Goal: Transaction & Acquisition: Purchase product/service

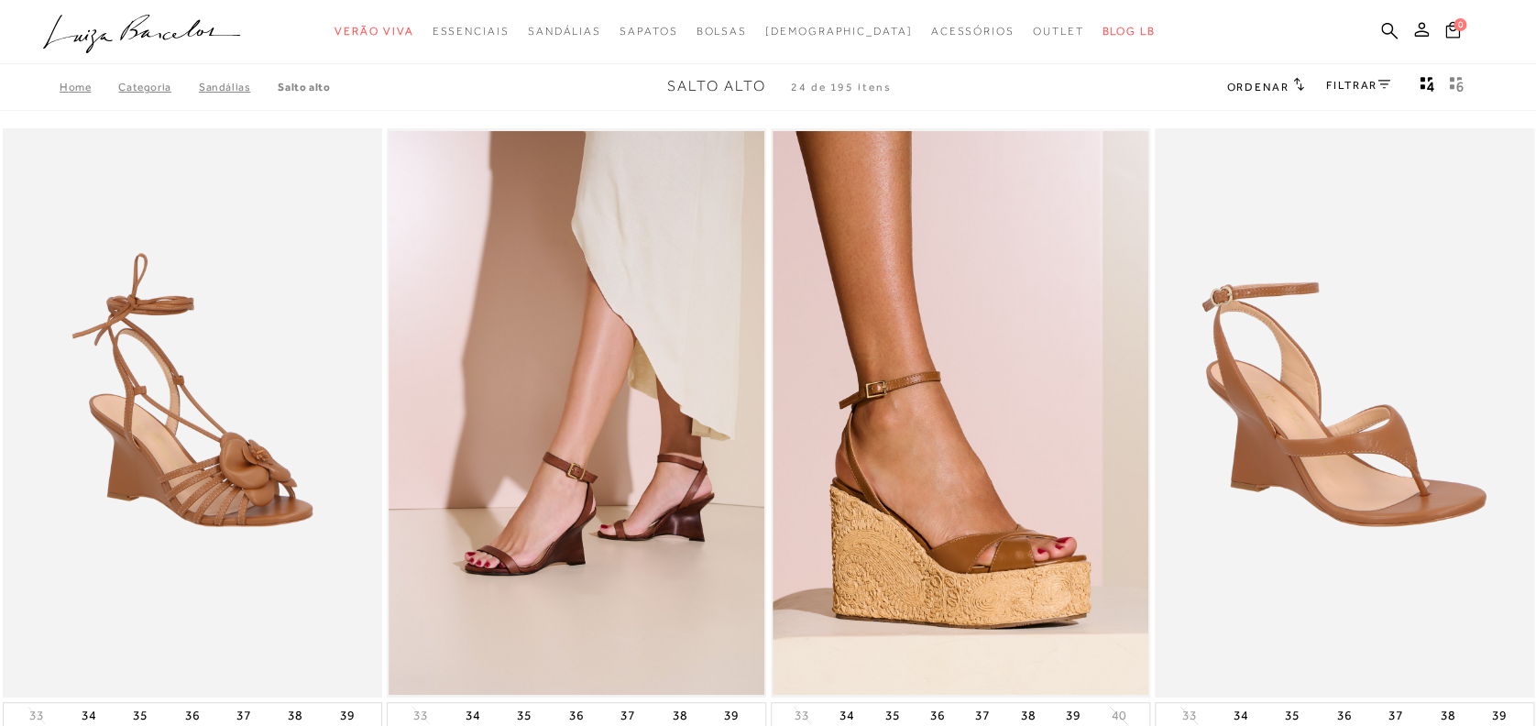
click at [1364, 84] on link "FILTRAR" at bounding box center [1358, 85] width 64 height 13
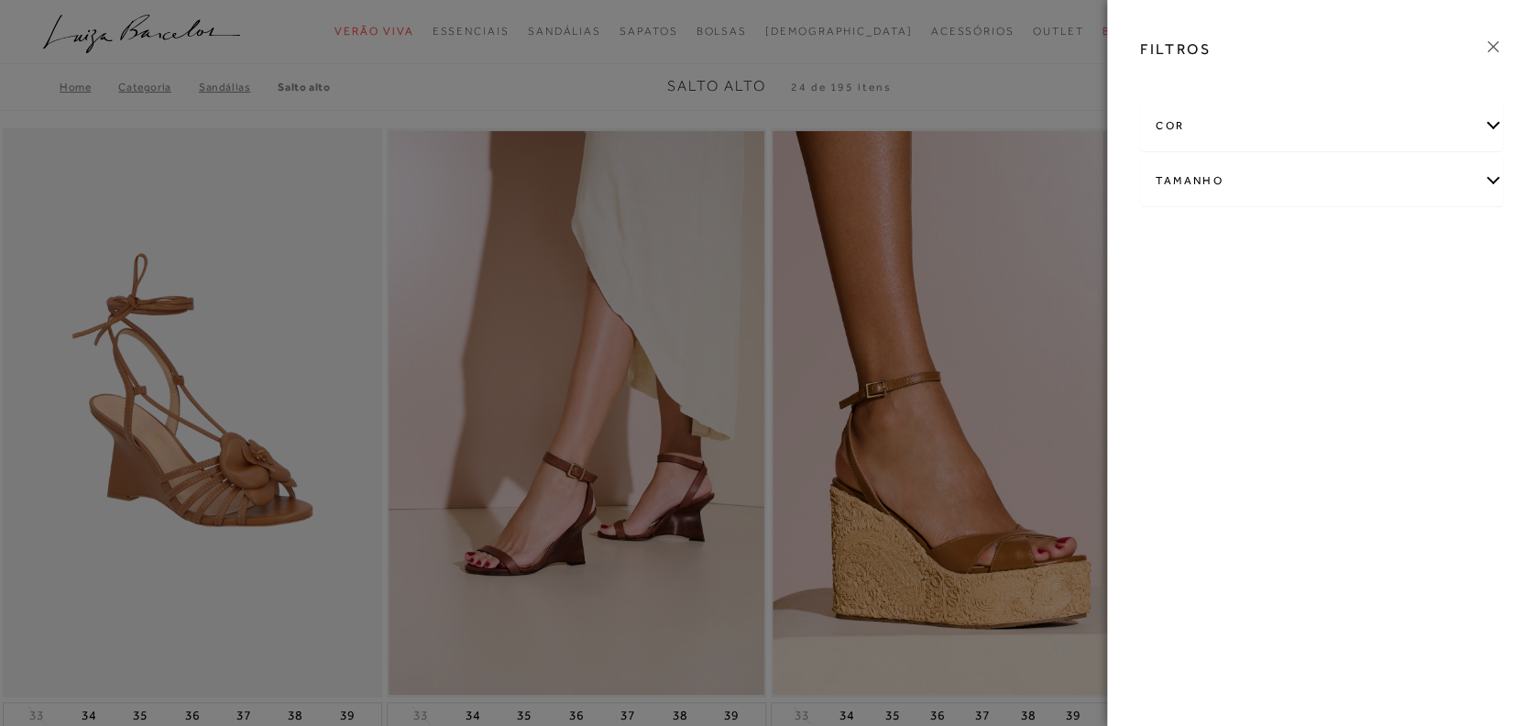
click at [1365, 137] on div "cor" at bounding box center [1321, 126] width 361 height 49
click at [1432, 188] on span "BRANCO" at bounding box center [1437, 185] width 61 height 14
click at [1421, 188] on input "BRANCO" at bounding box center [1411, 188] width 18 height 18
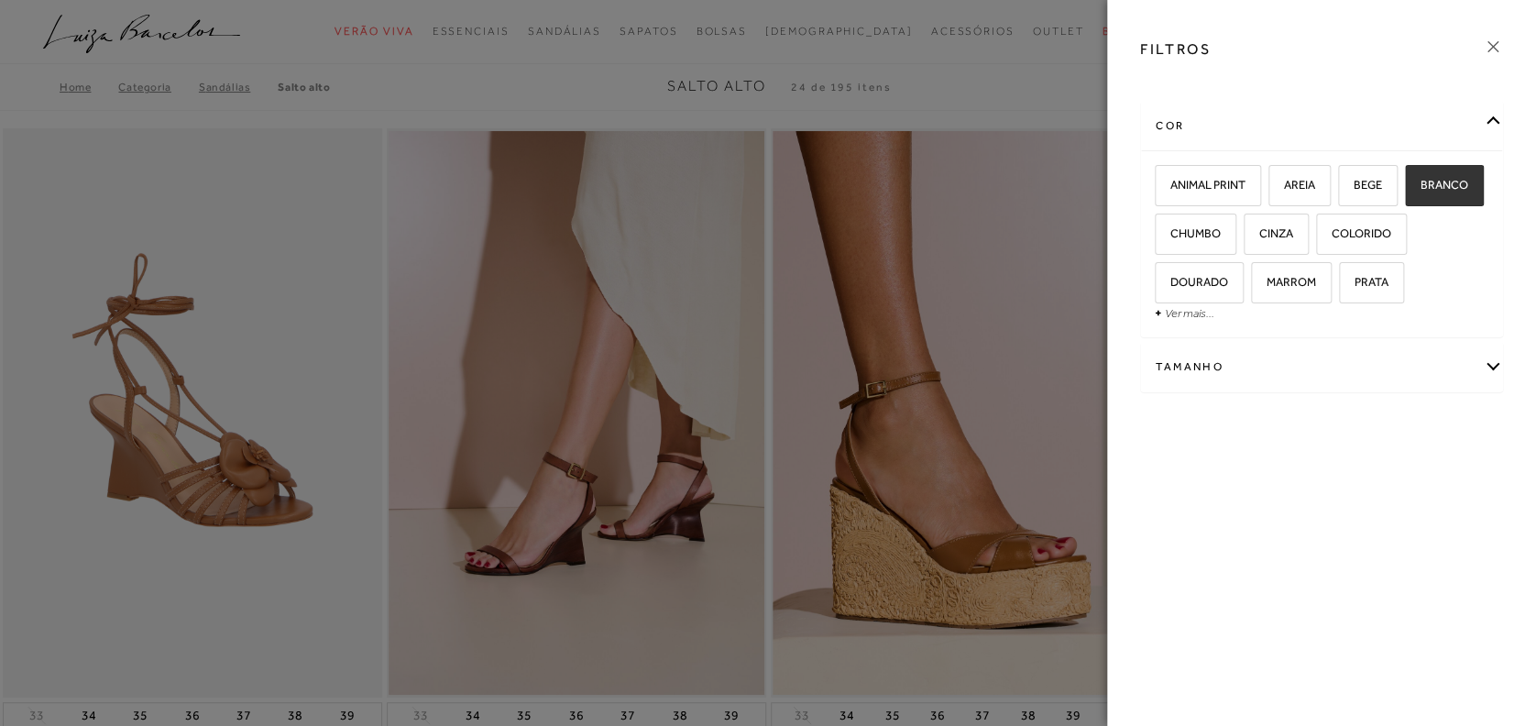
checkbox input "true"
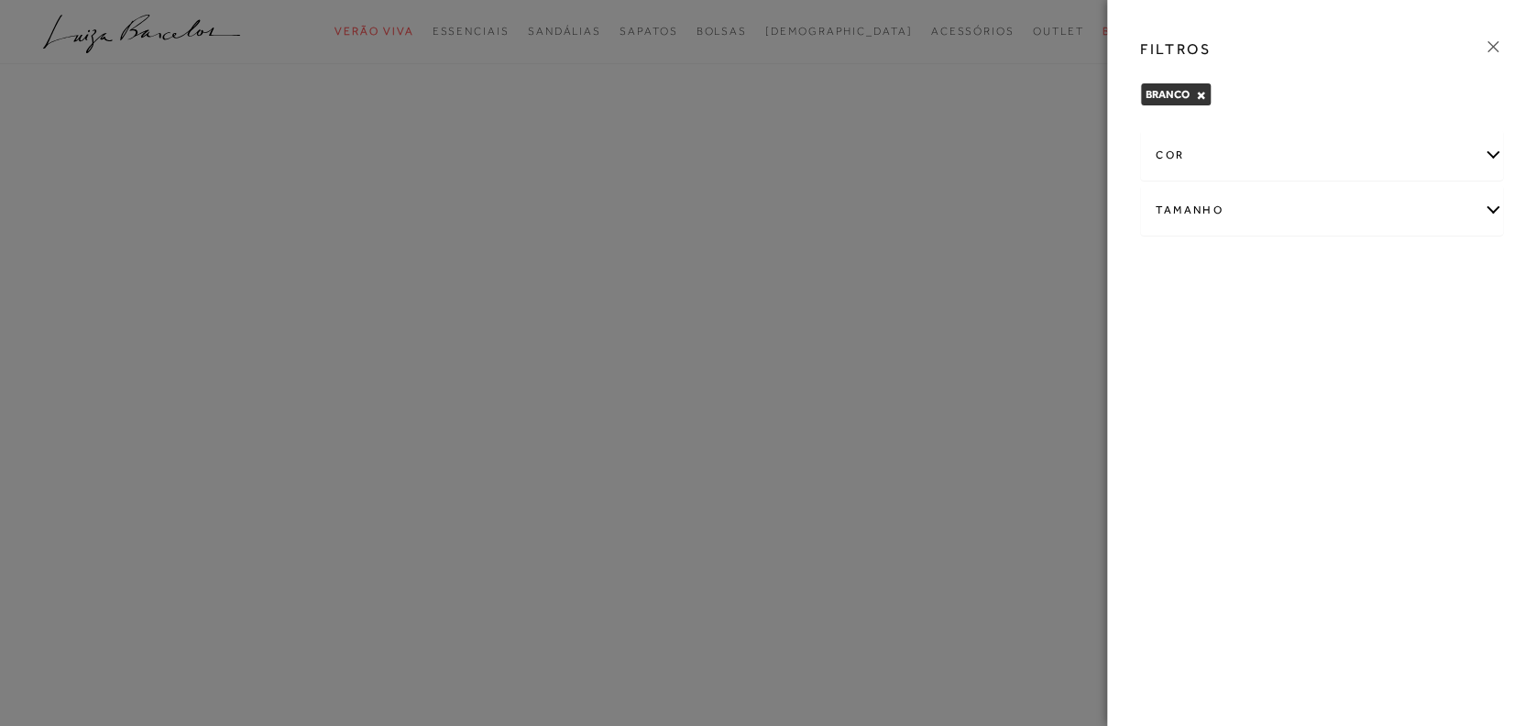
click at [1276, 138] on div "cor" at bounding box center [1321, 155] width 361 height 49
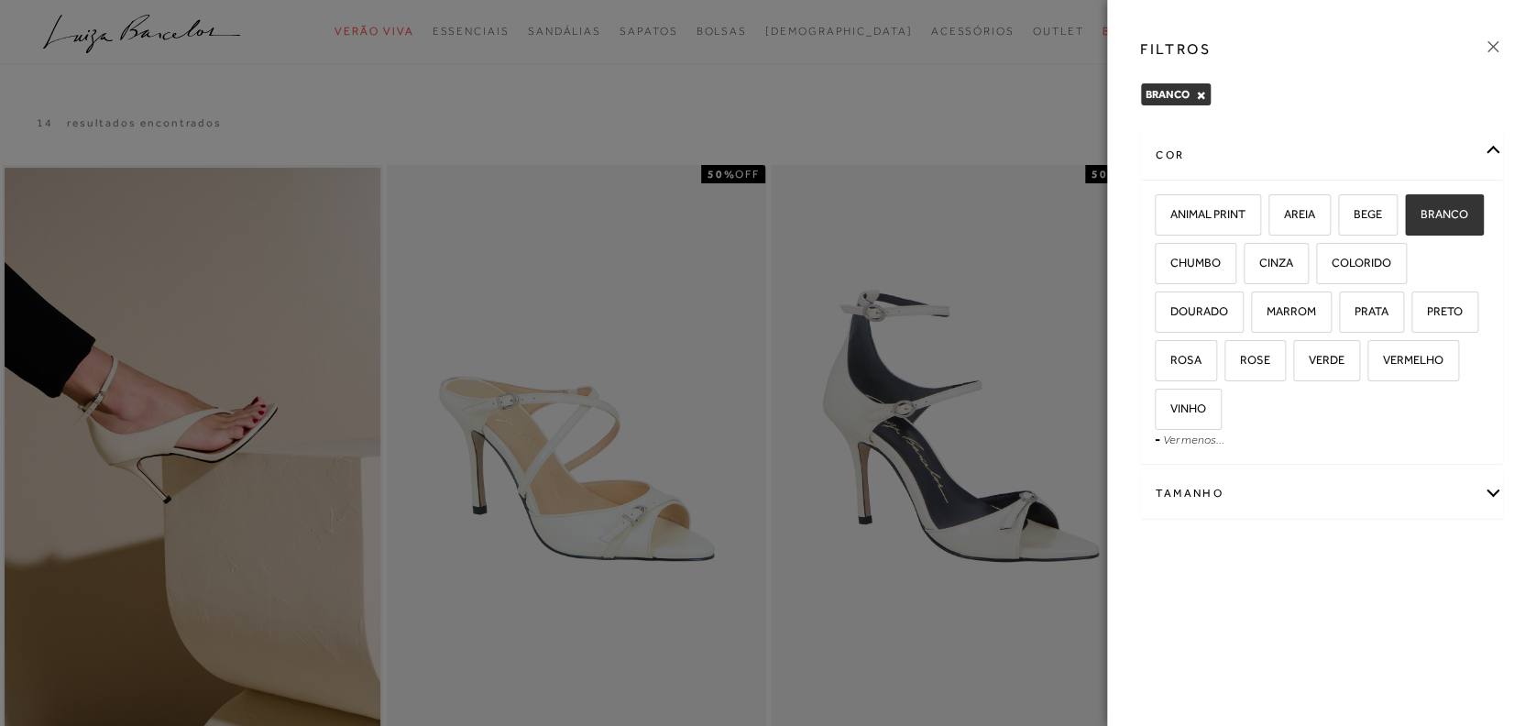
click at [1488, 49] on icon at bounding box center [1493, 47] width 20 height 20
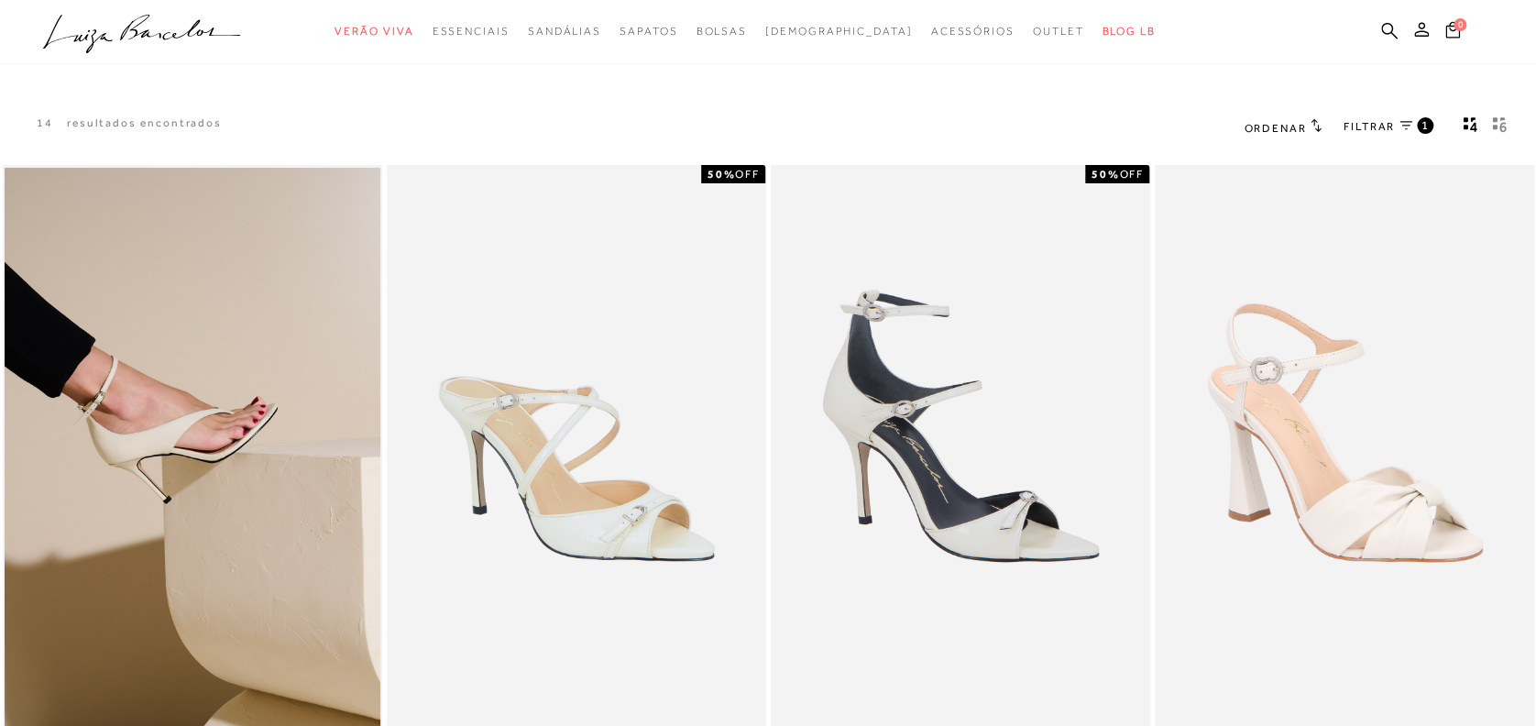
click at [1408, 131] on link "FILTRAR 1" at bounding box center [1389, 127] width 90 height 20
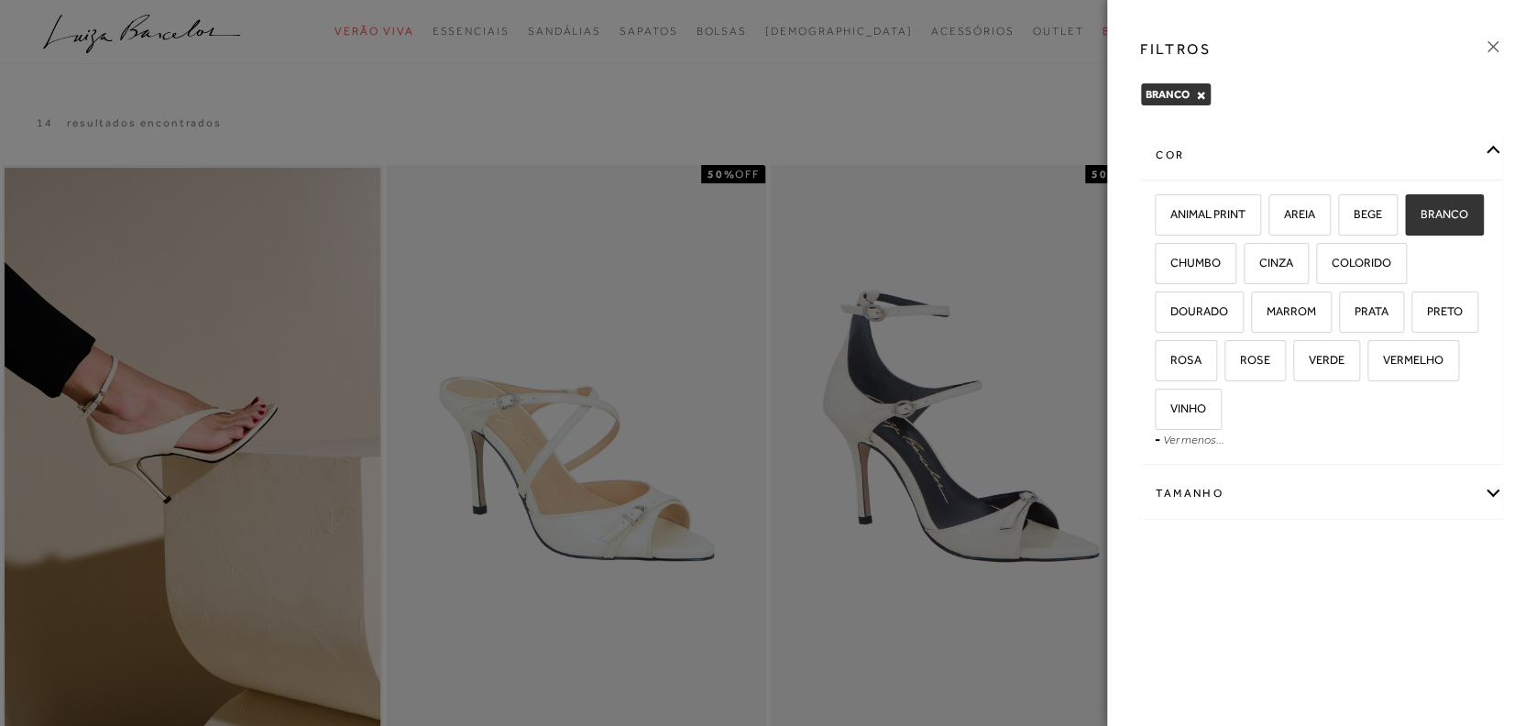
click at [1330, 485] on div "Tamanho" at bounding box center [1321, 493] width 361 height 49
click at [1343, 549] on label "36" at bounding box center [1331, 552] width 42 height 39
click at [1324, 549] on input "36" at bounding box center [1315, 555] width 18 height 18
checkbox input "true"
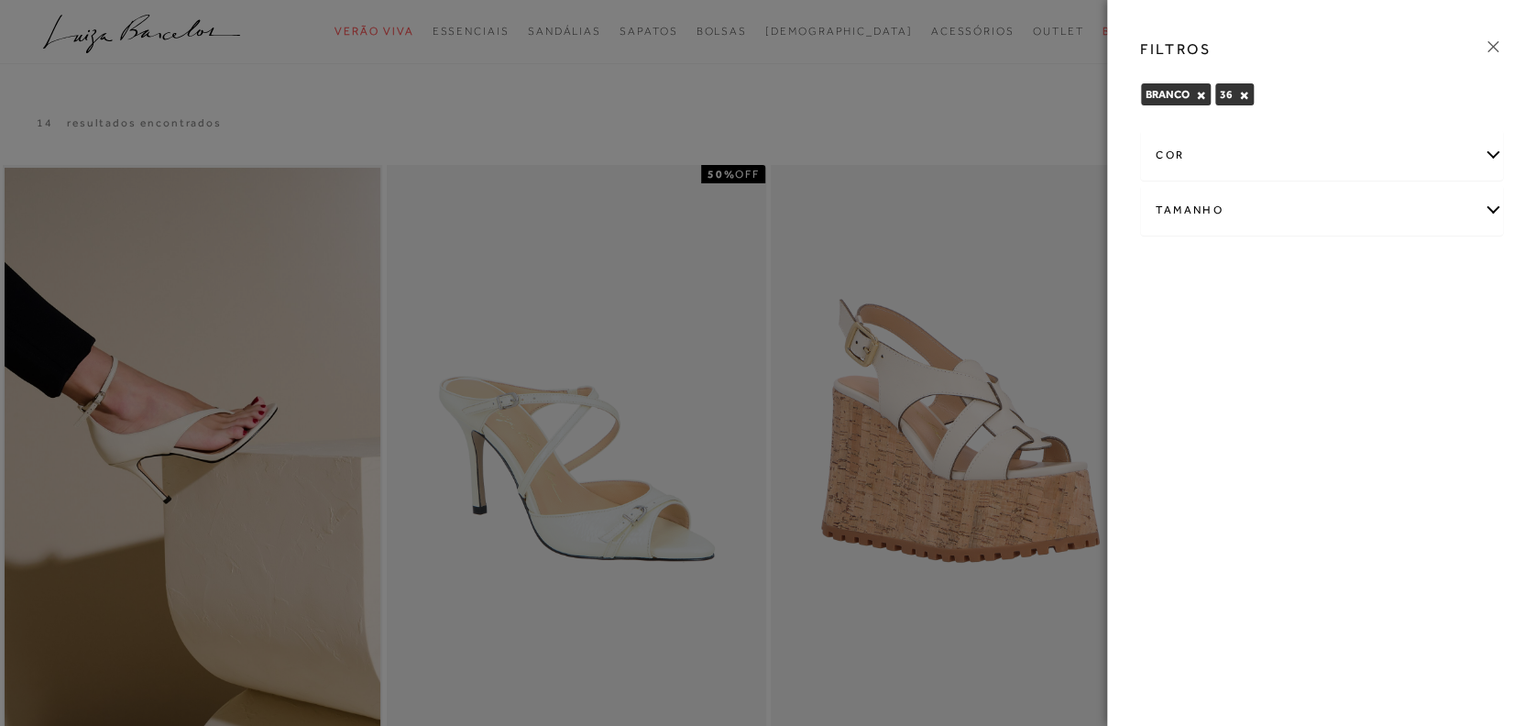
click at [1000, 139] on div at bounding box center [768, 363] width 1536 height 726
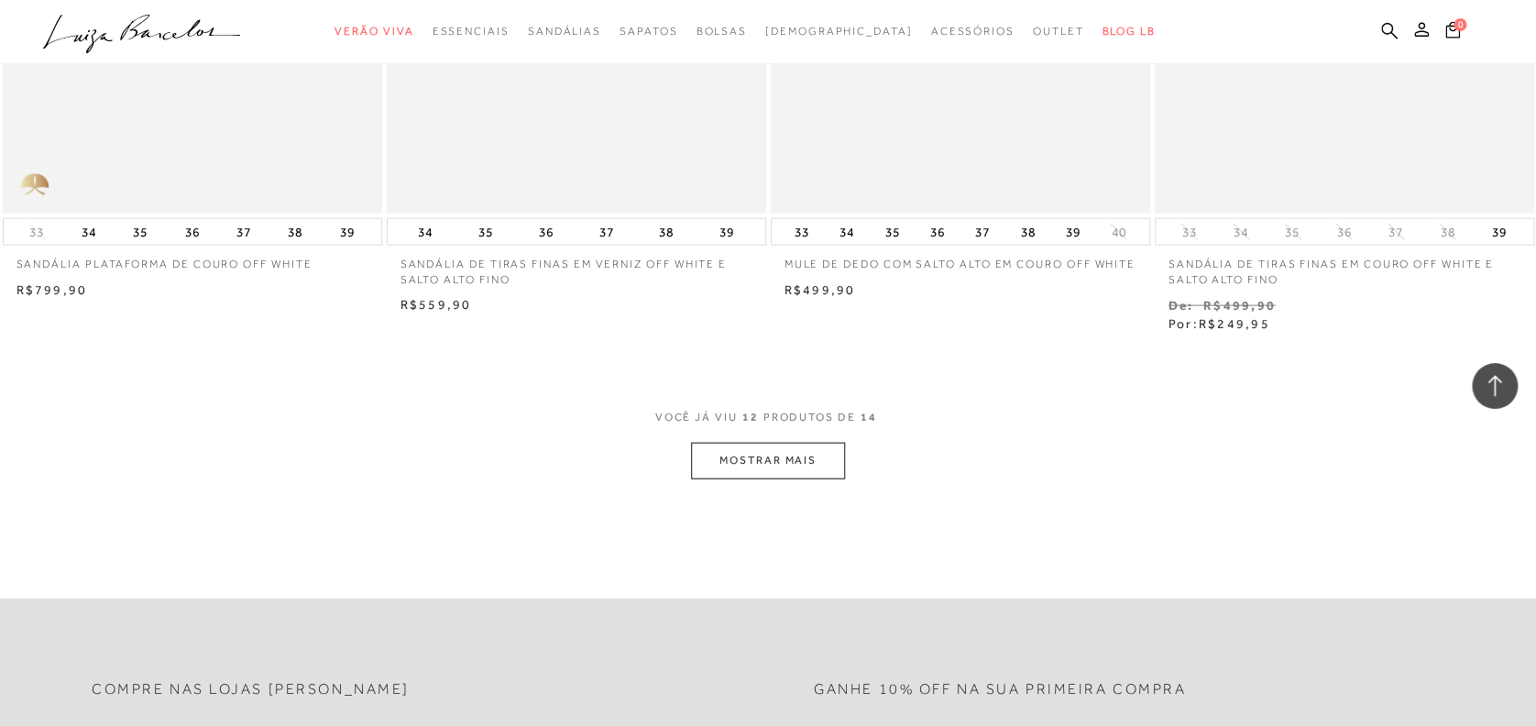
scroll to position [1959, 0]
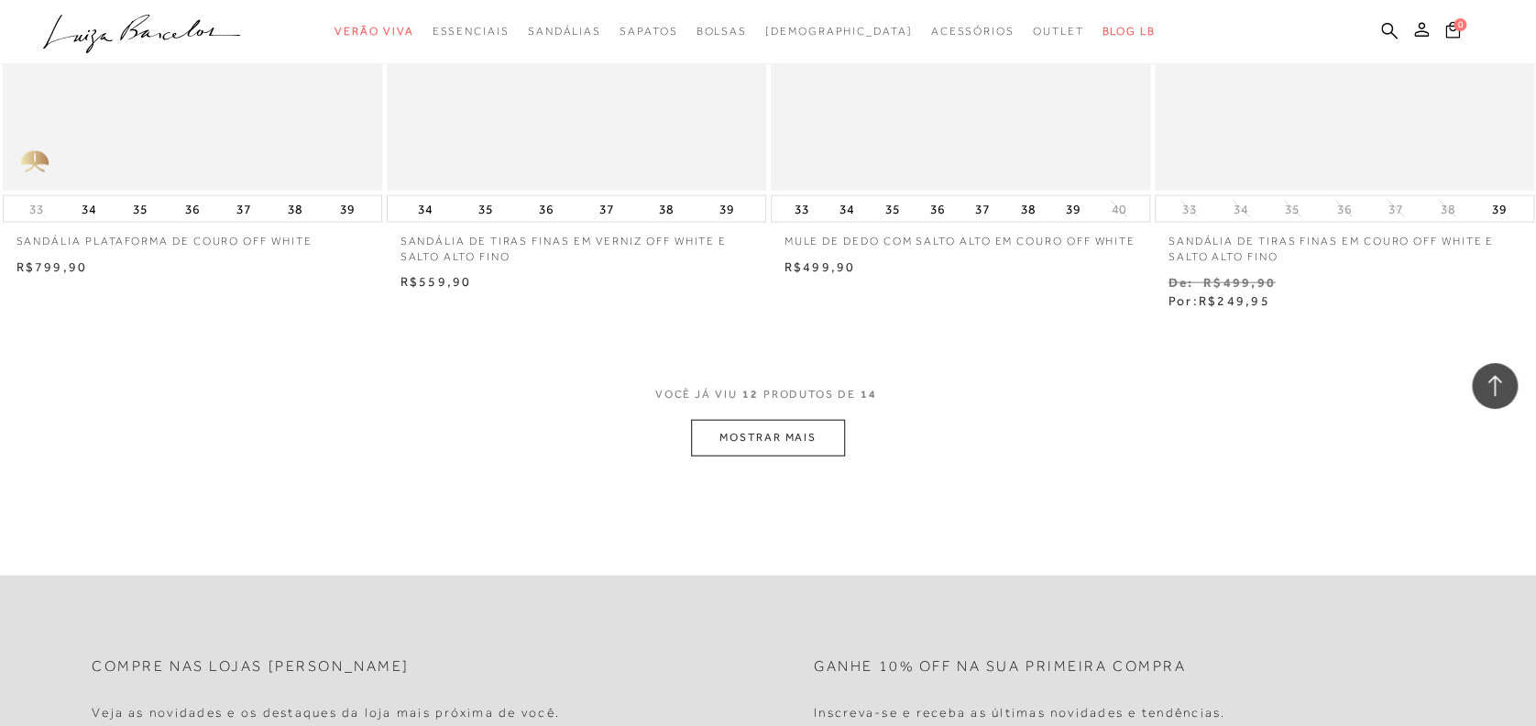
click at [786, 450] on button "MOSTRAR MAIS" at bounding box center [768, 438] width 154 height 36
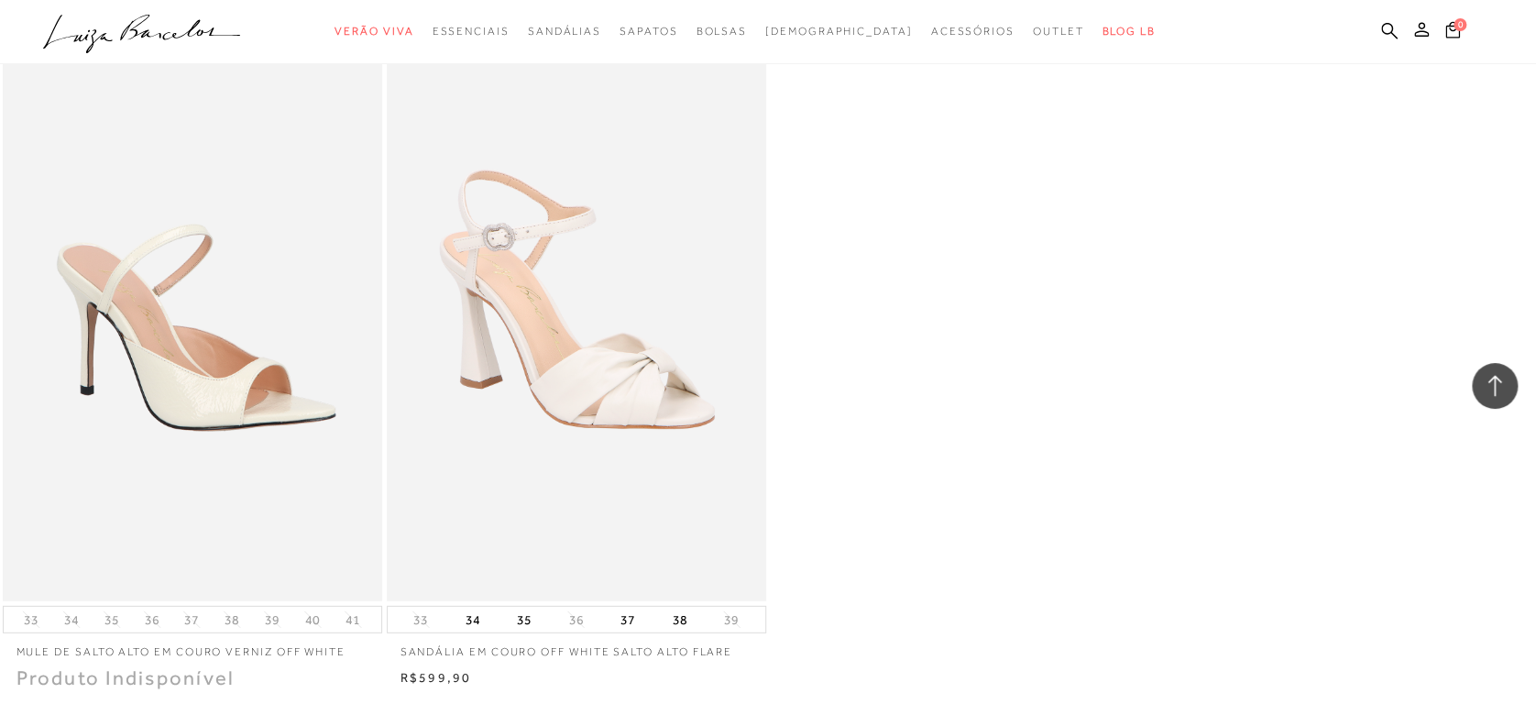
scroll to position [2269, 0]
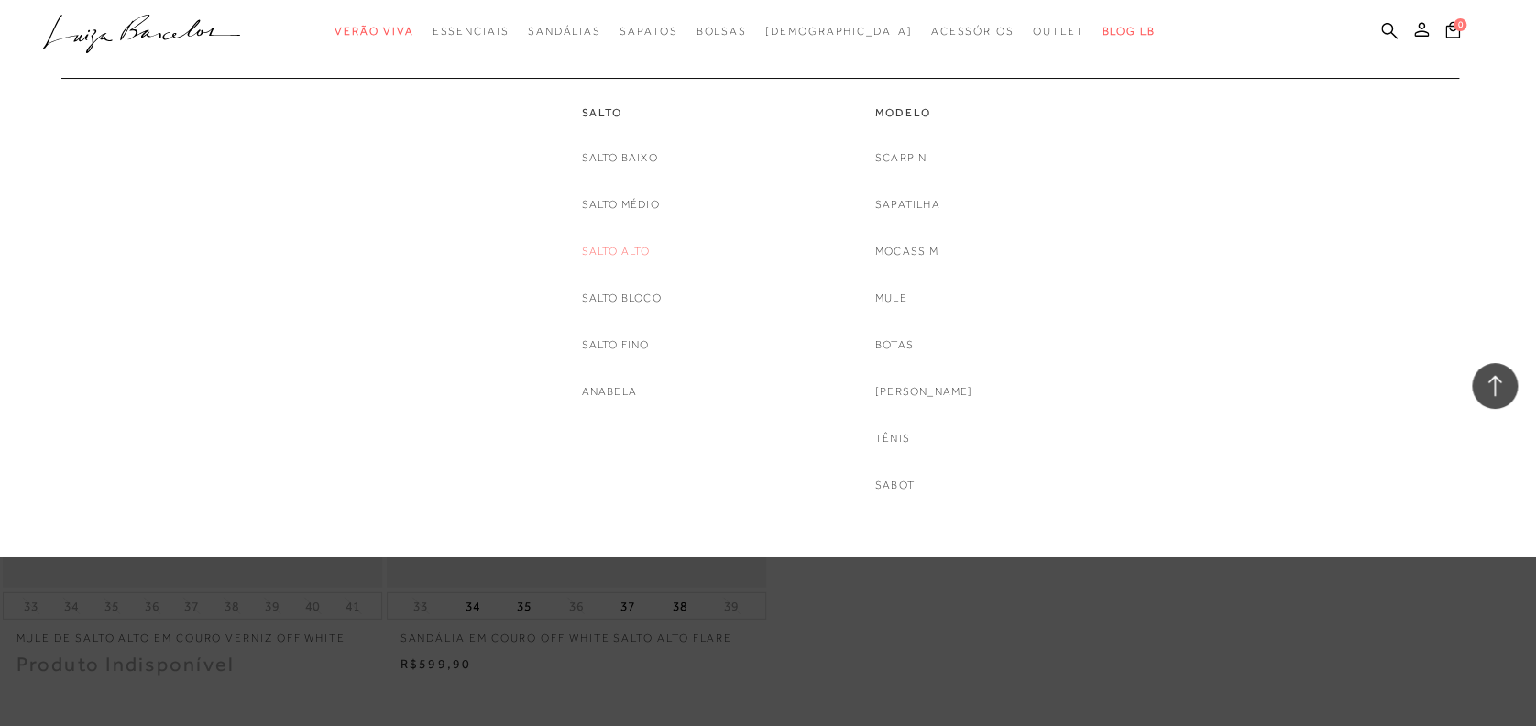
click at [638, 252] on link "Salto Alto" at bounding box center [615, 251] width 69 height 19
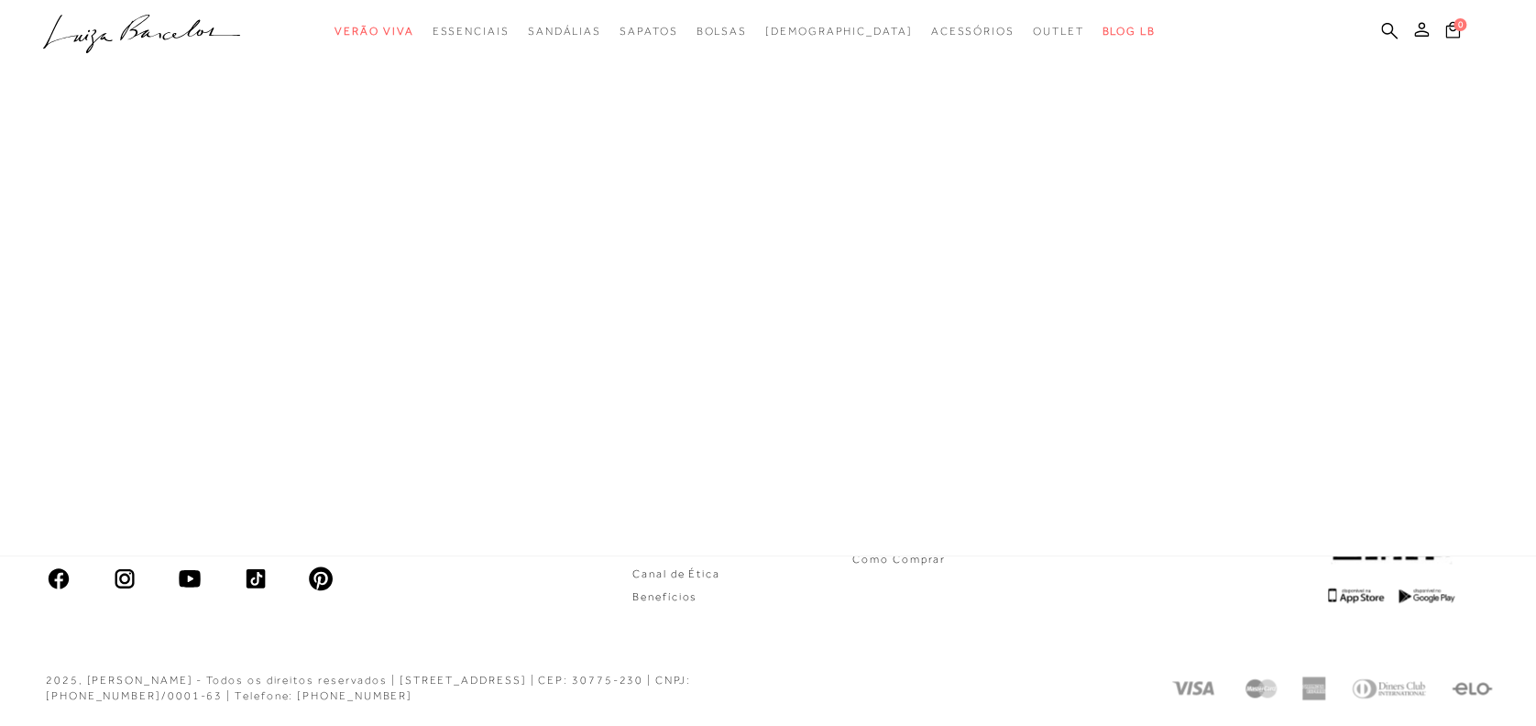
scroll to position [727, 0]
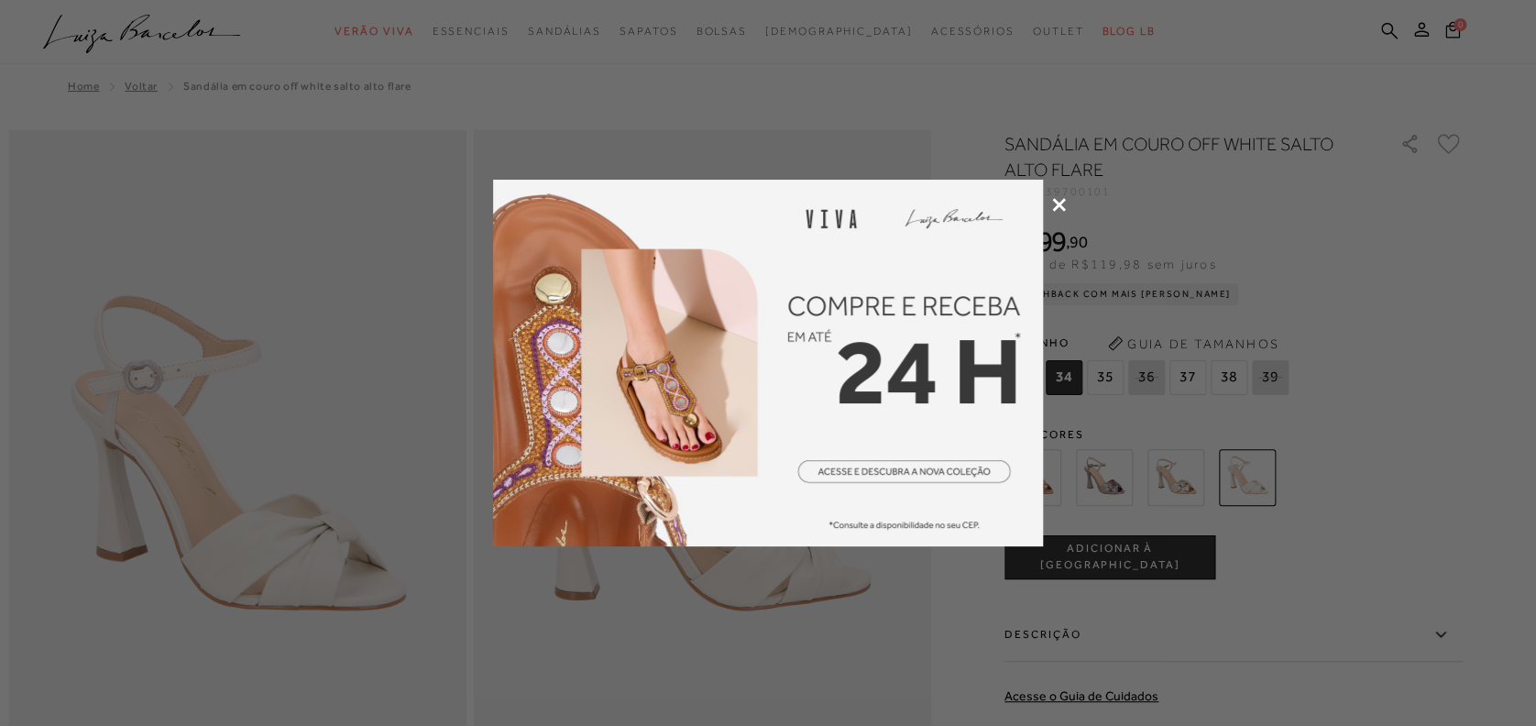
click at [1063, 208] on icon at bounding box center [1059, 205] width 14 height 14
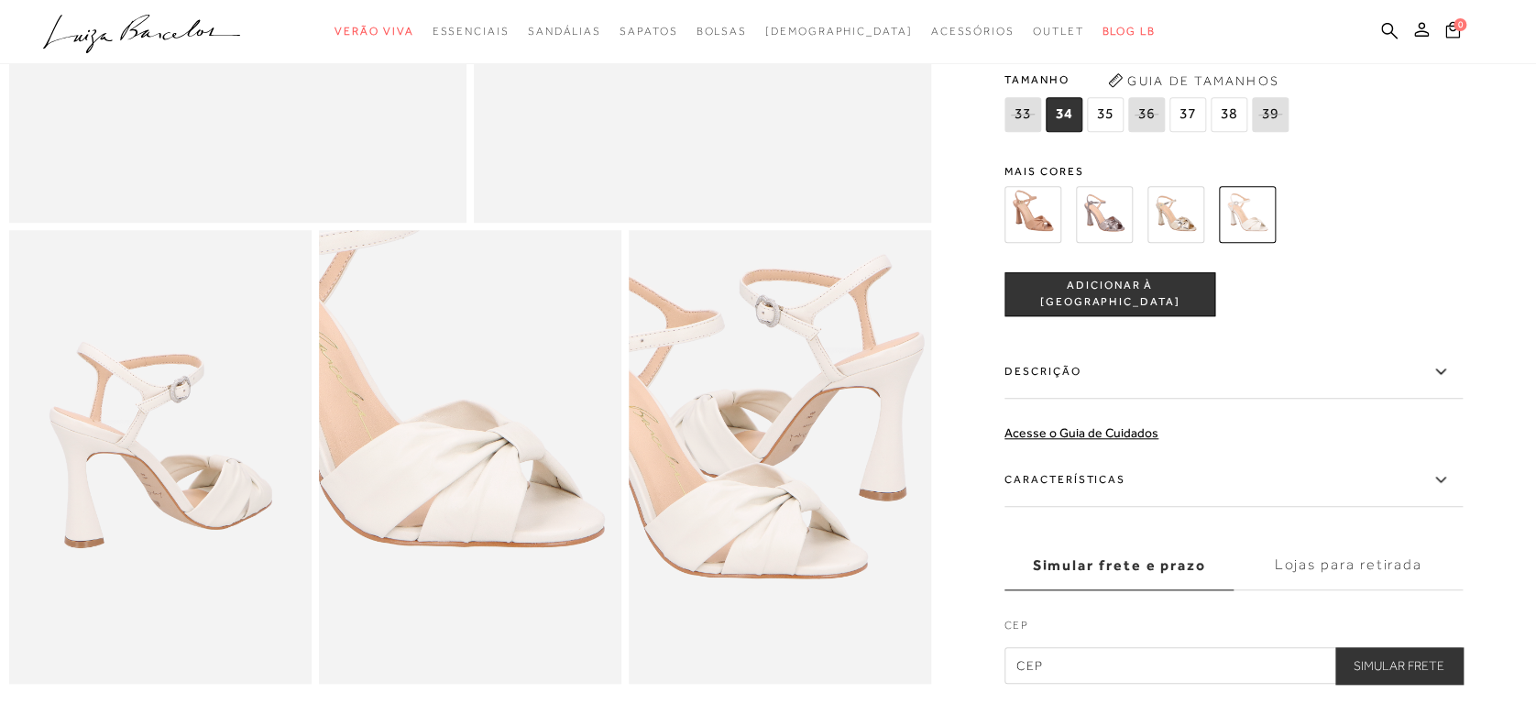
scroll to position [607, 0]
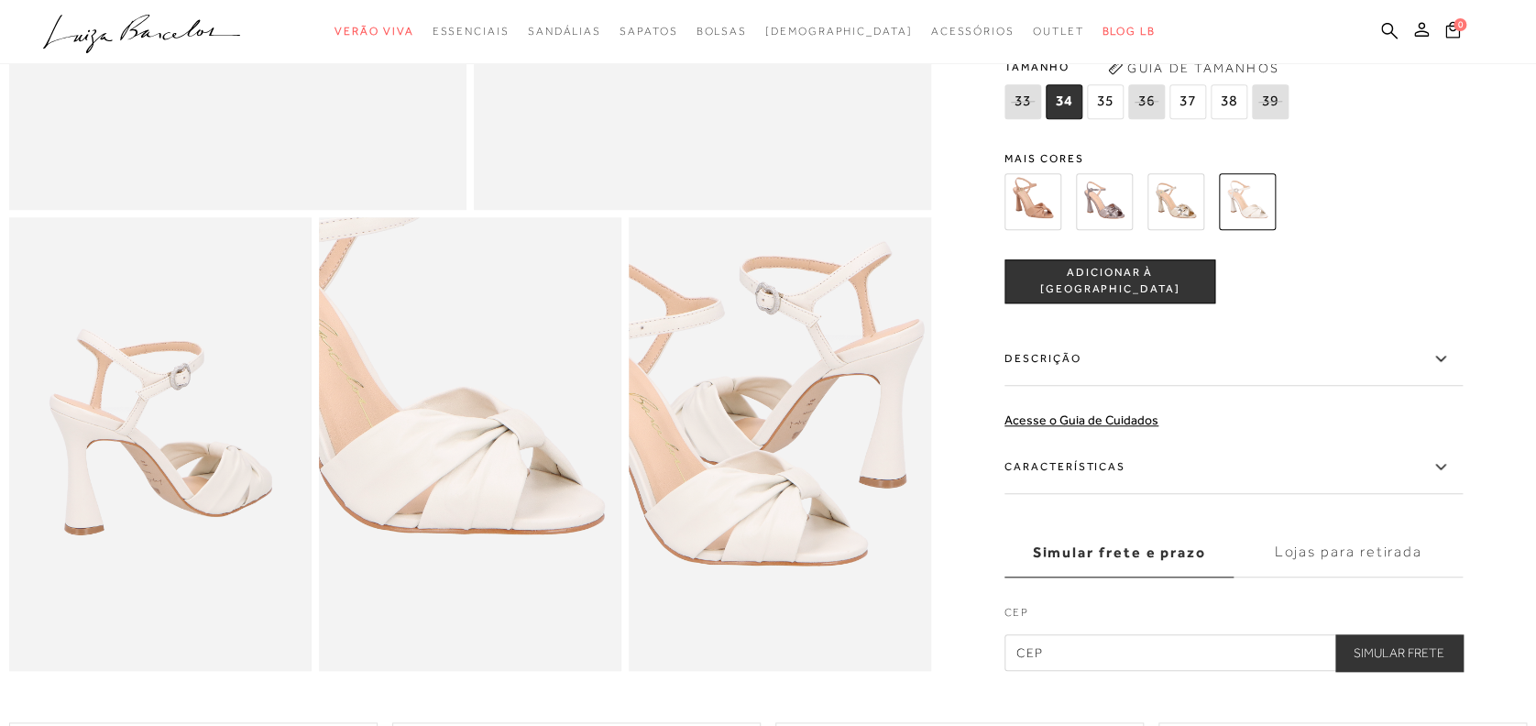
click at [117, 614] on img at bounding box center [160, 444] width 302 height 454
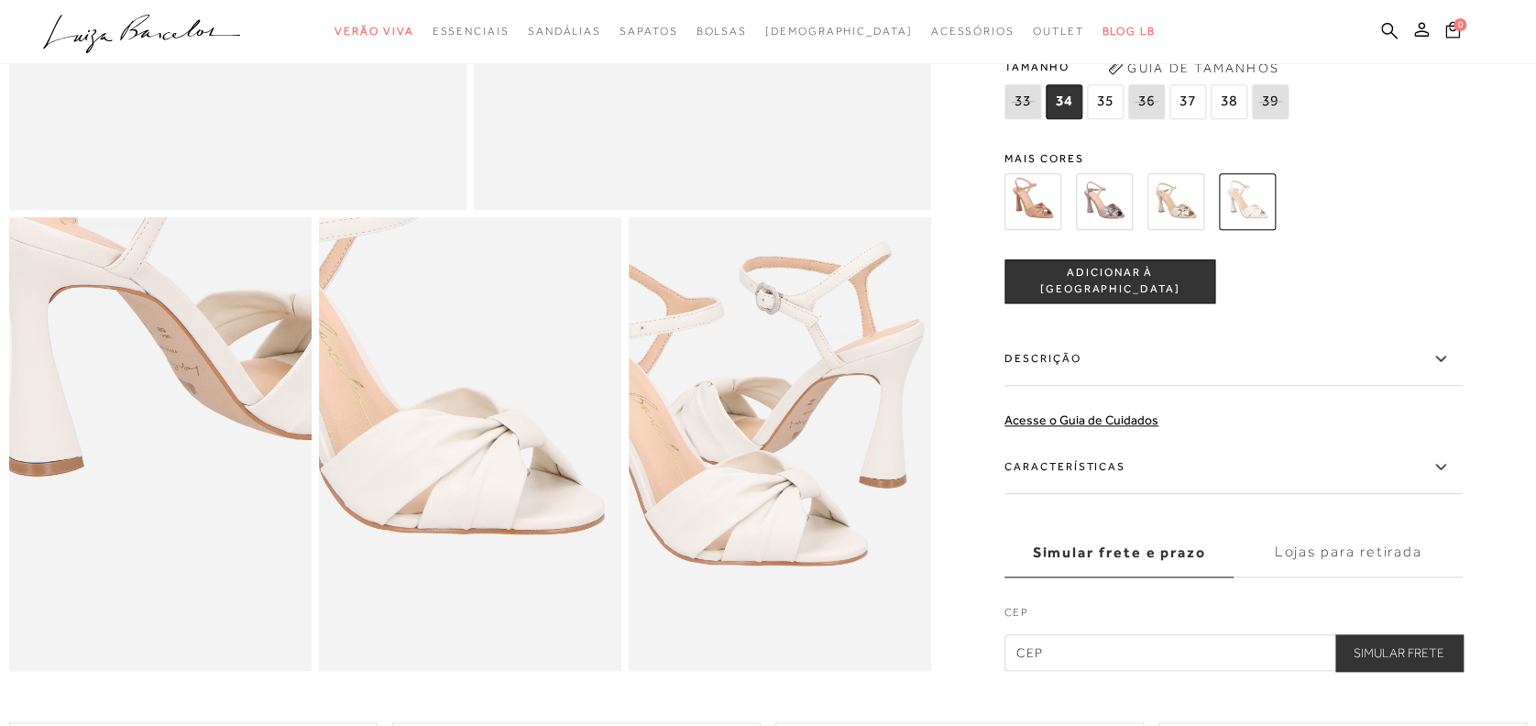
click at [489, 437] on img at bounding box center [470, 444] width 302 height 454
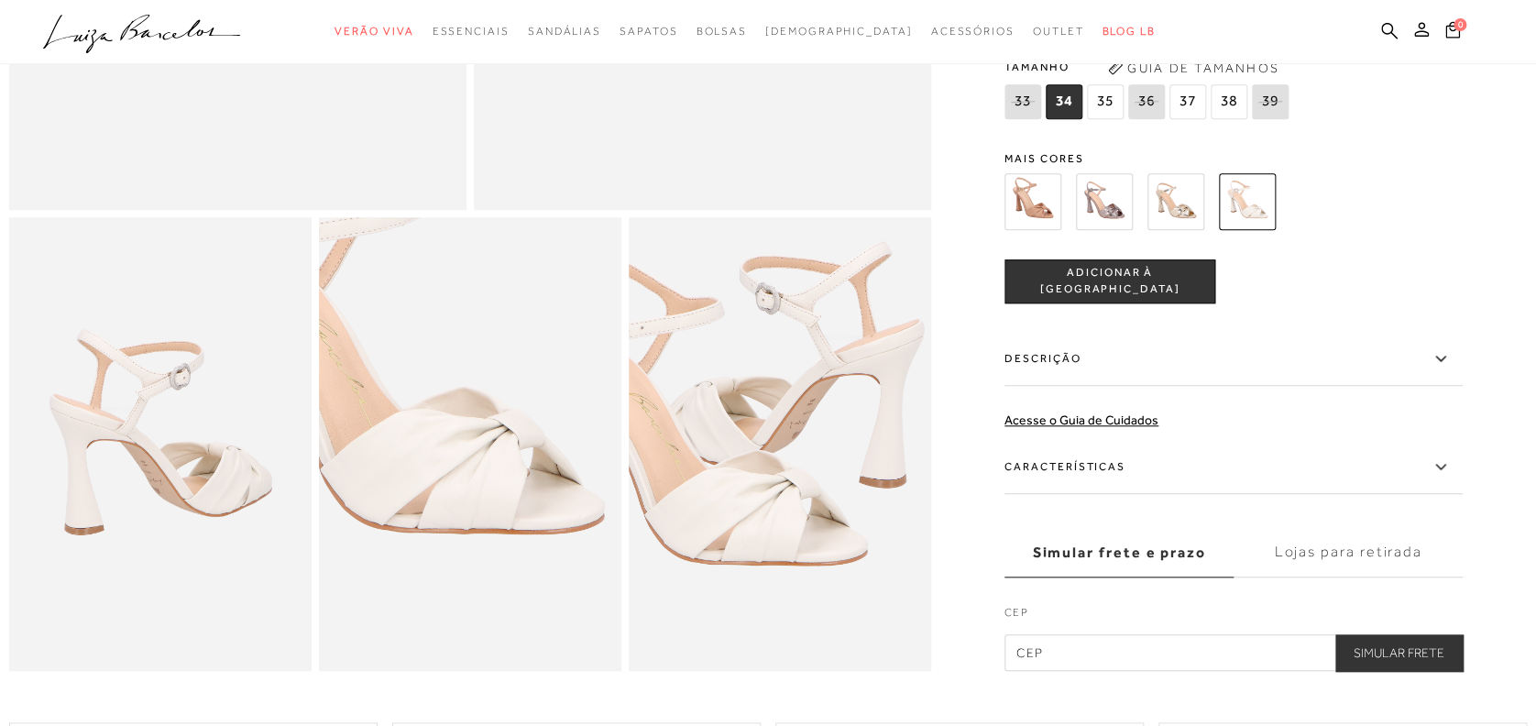
click at [735, 546] on img at bounding box center [780, 444] width 302 height 454
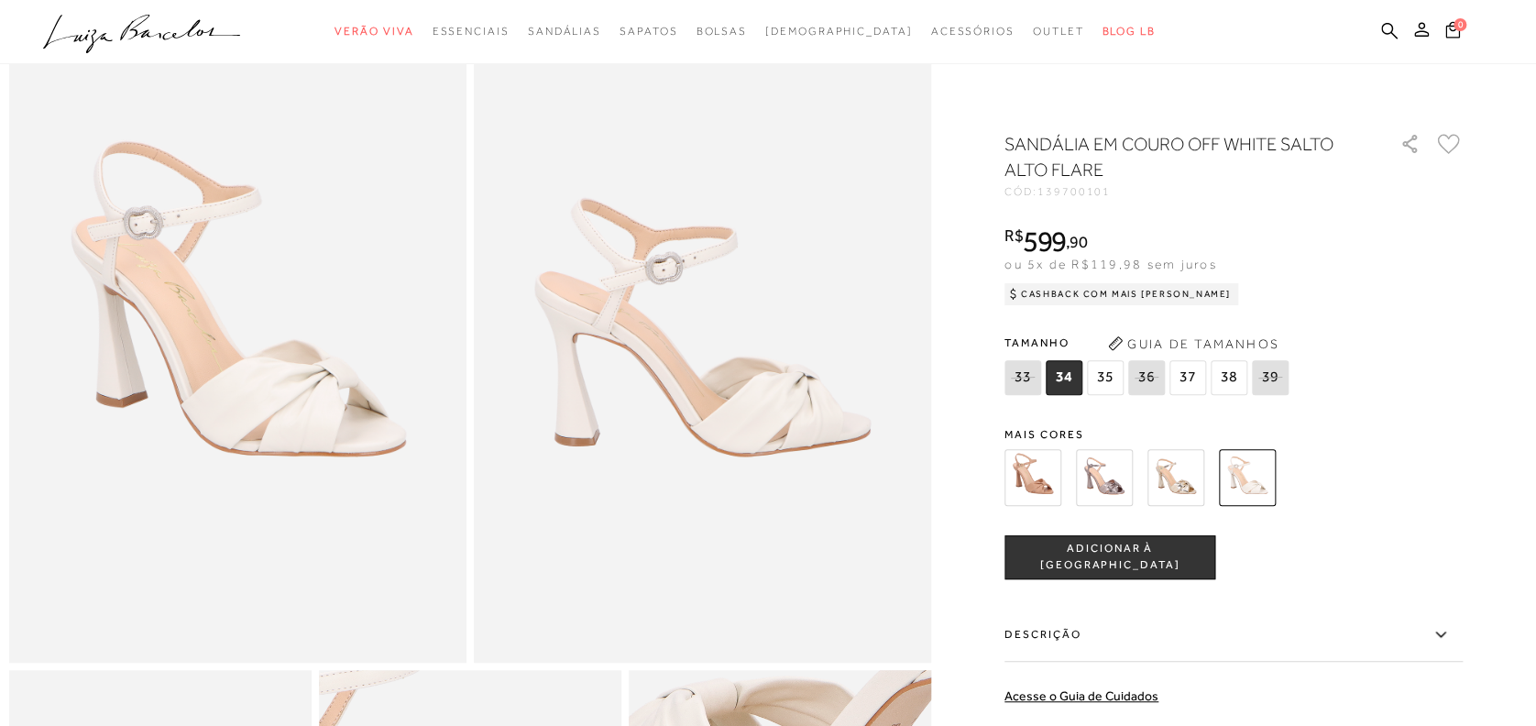
scroll to position [151, 0]
click at [152, 543] on img at bounding box center [237, 322] width 457 height 686
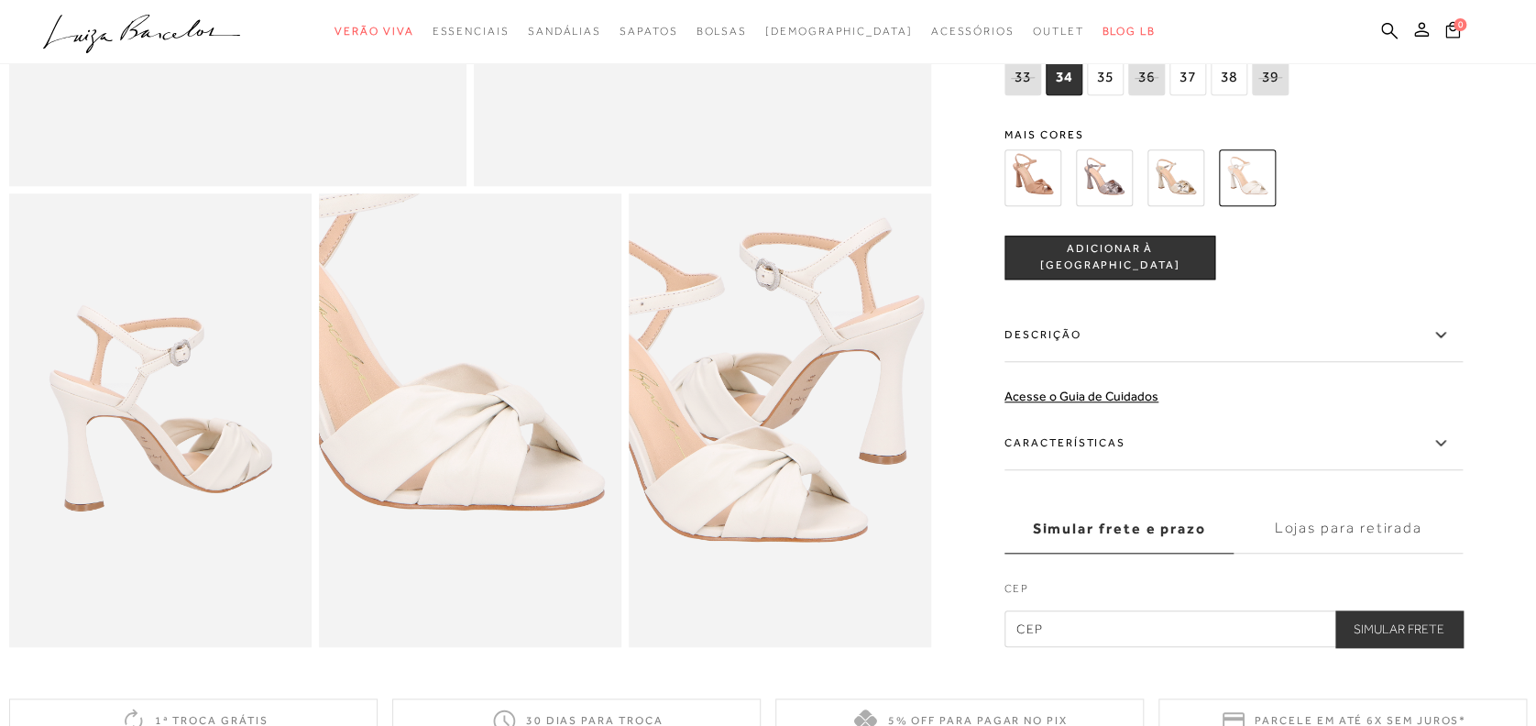
scroll to position [773, 0]
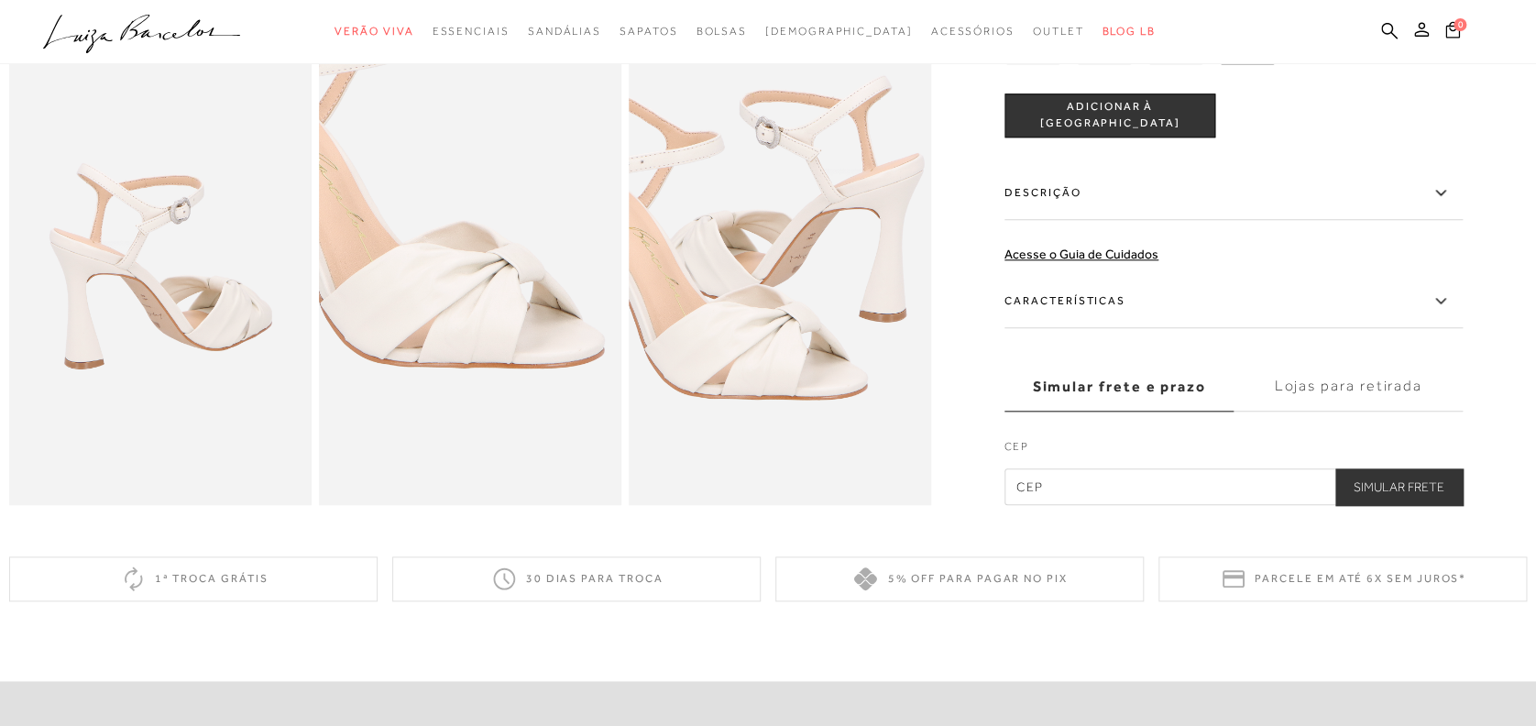
click at [1126, 500] on input "text" at bounding box center [1234, 486] width 458 height 37
type input "31720-350"
click at [1378, 505] on button "Simular Frete" at bounding box center [1398, 486] width 127 height 37
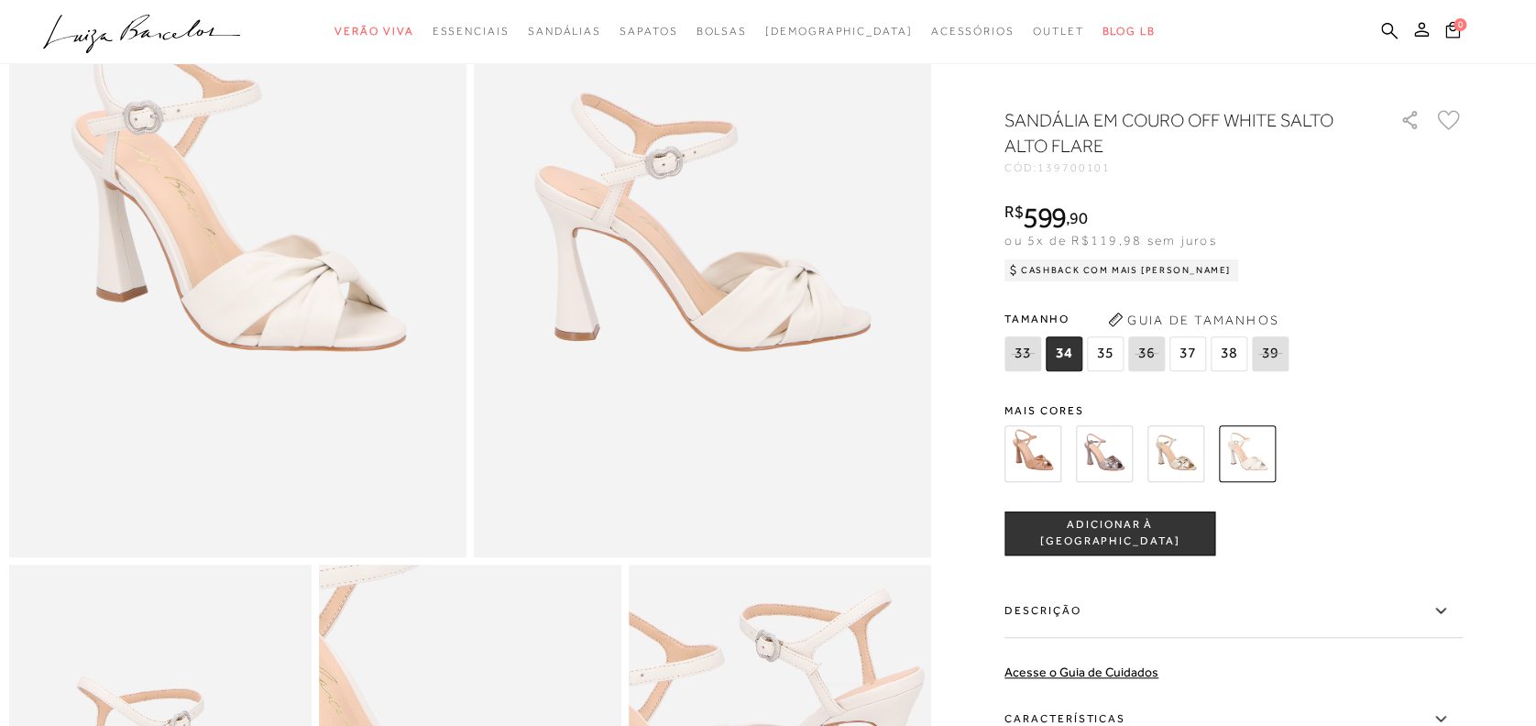
scroll to position [268, 0]
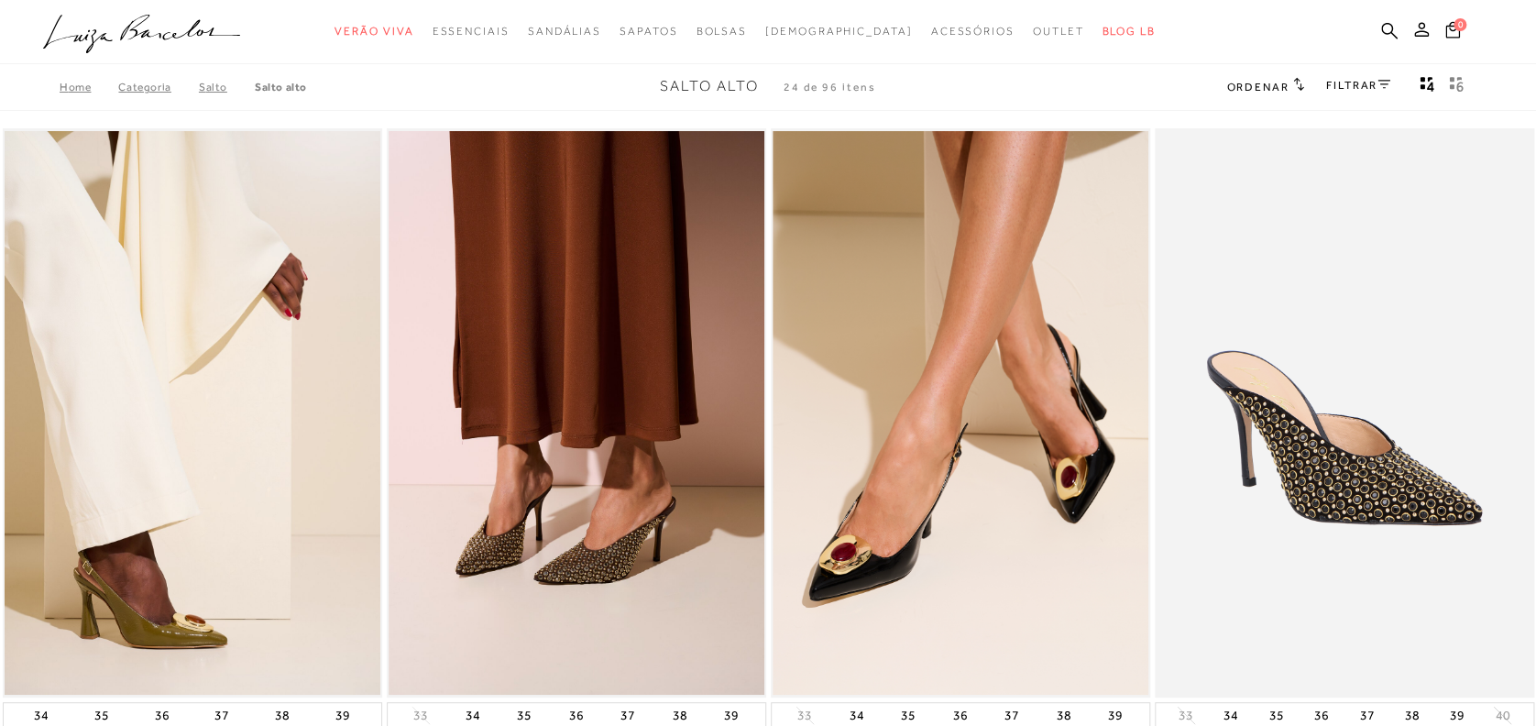
click at [1354, 89] on link "FILTRAR" at bounding box center [1358, 85] width 64 height 13
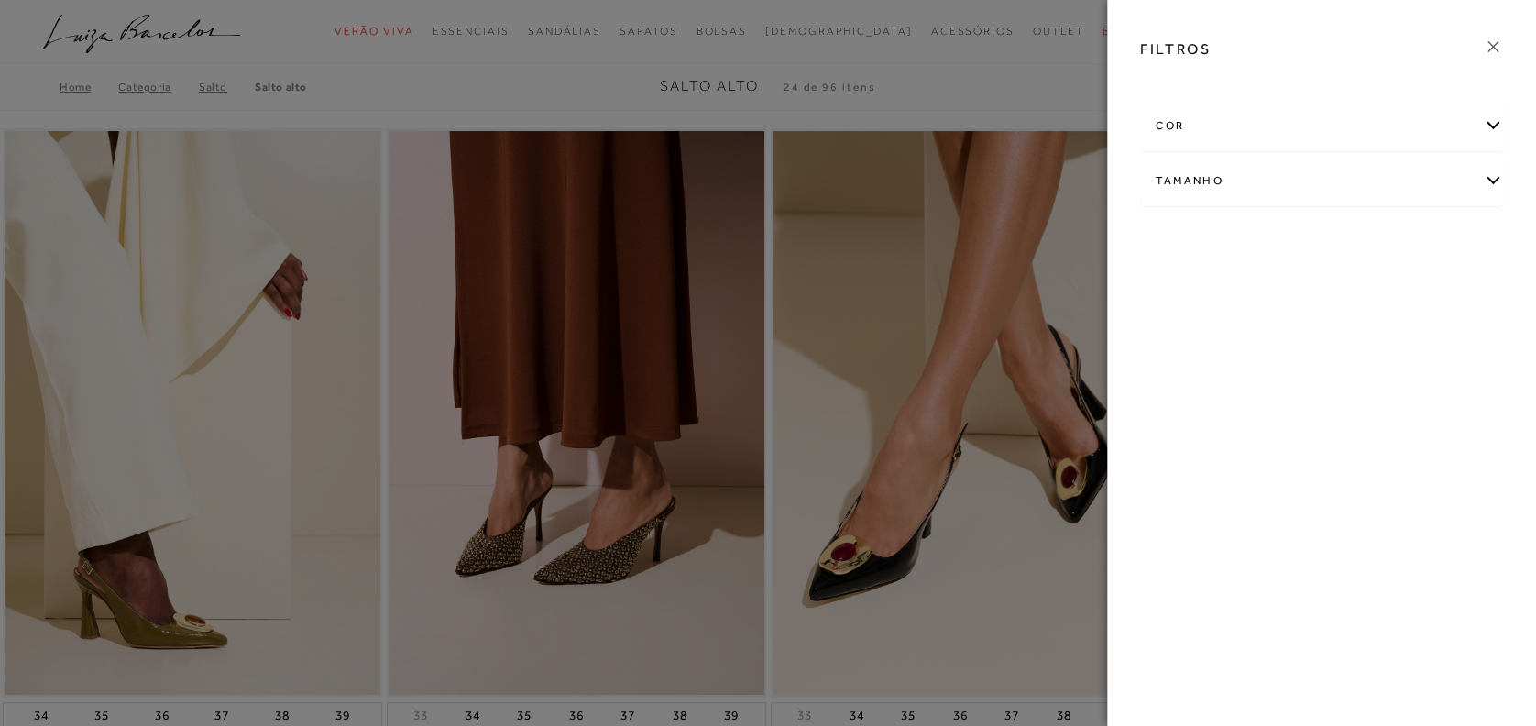
click at [1386, 129] on div "cor" at bounding box center [1321, 126] width 361 height 49
click at [1426, 191] on label "BRANCO" at bounding box center [1442, 185] width 77 height 39
click at [1419, 191] on input "BRANCO" at bounding box center [1409, 188] width 18 height 18
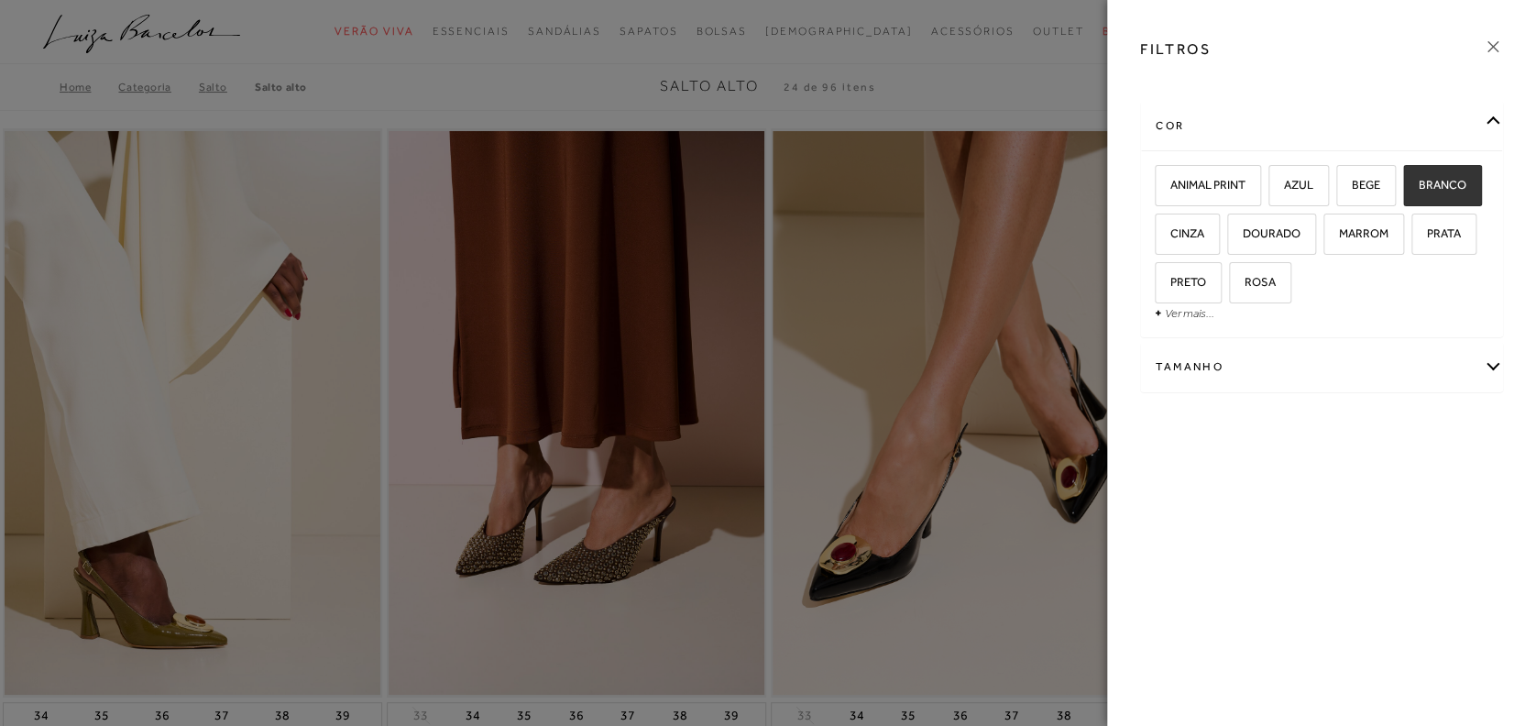
checkbox input "true"
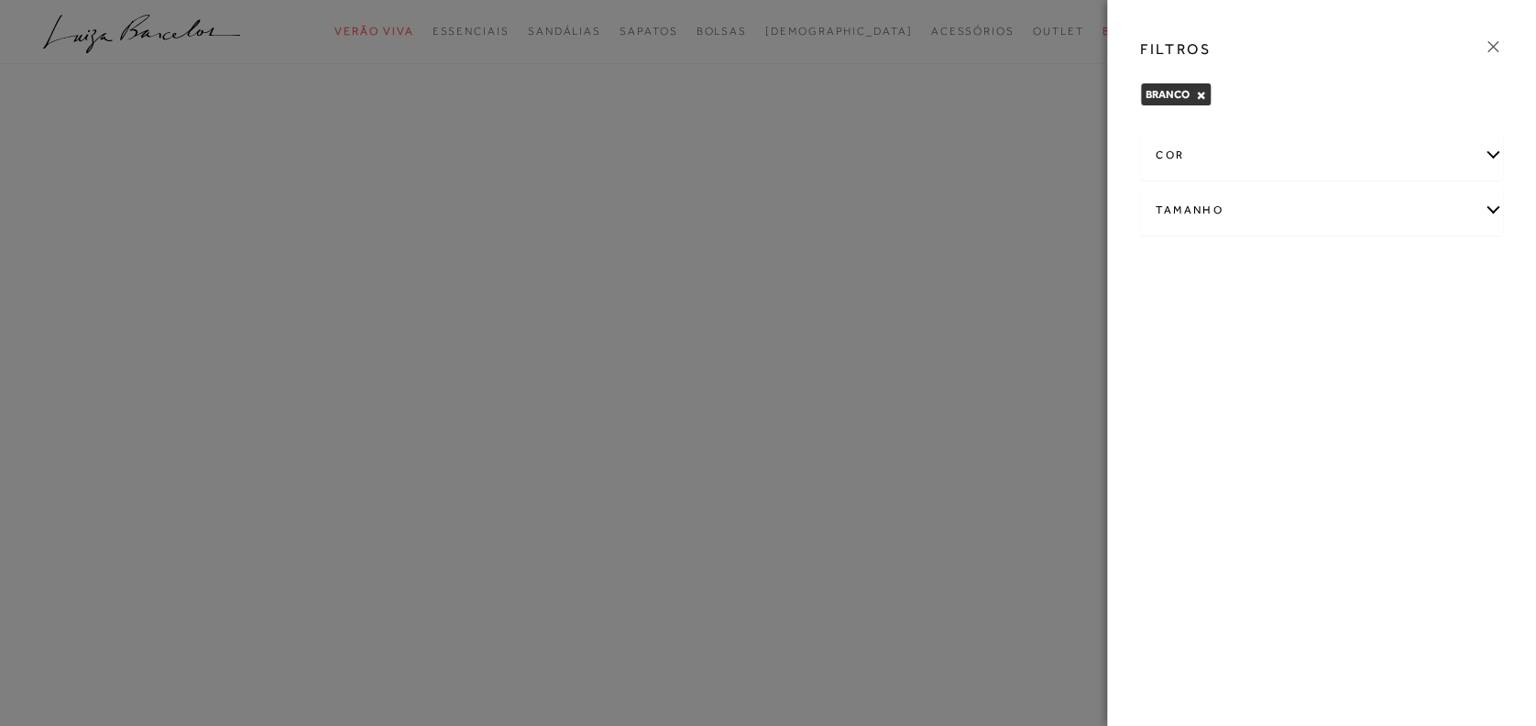
click at [1273, 198] on div "Tamanho" at bounding box center [1321, 210] width 361 height 49
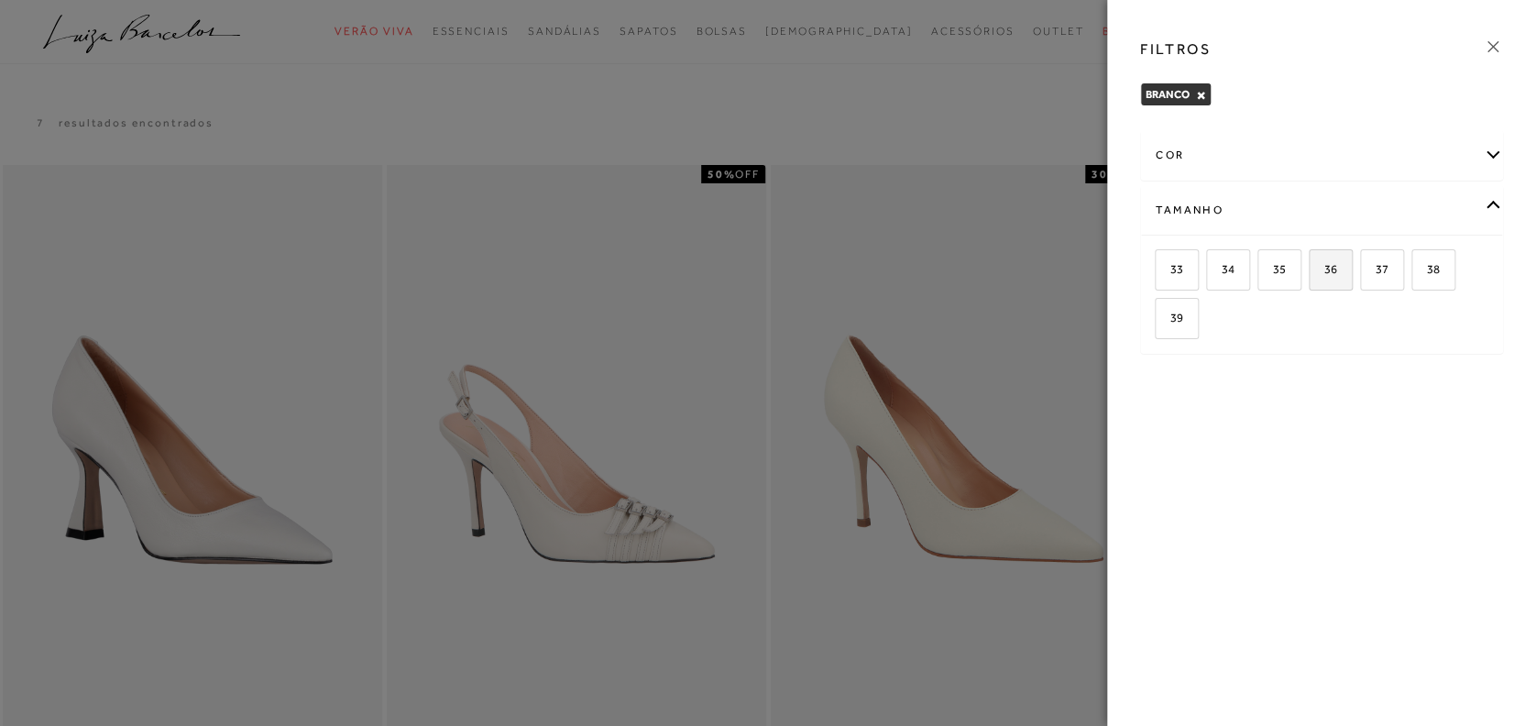
click at [1330, 276] on label "36" at bounding box center [1331, 269] width 42 height 39
click at [1324, 276] on input "36" at bounding box center [1315, 272] width 18 height 18
checkbox input "true"
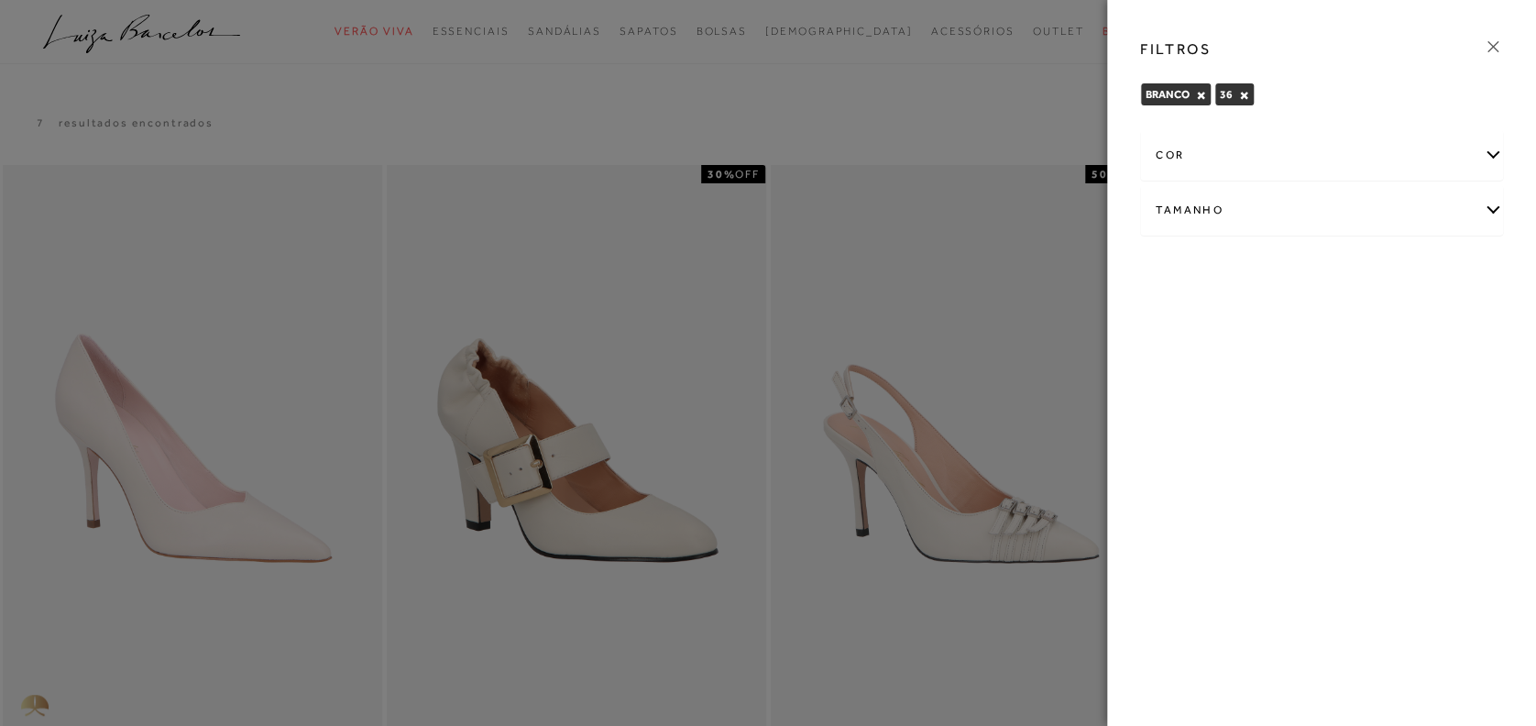
click at [1038, 115] on div at bounding box center [768, 363] width 1536 height 726
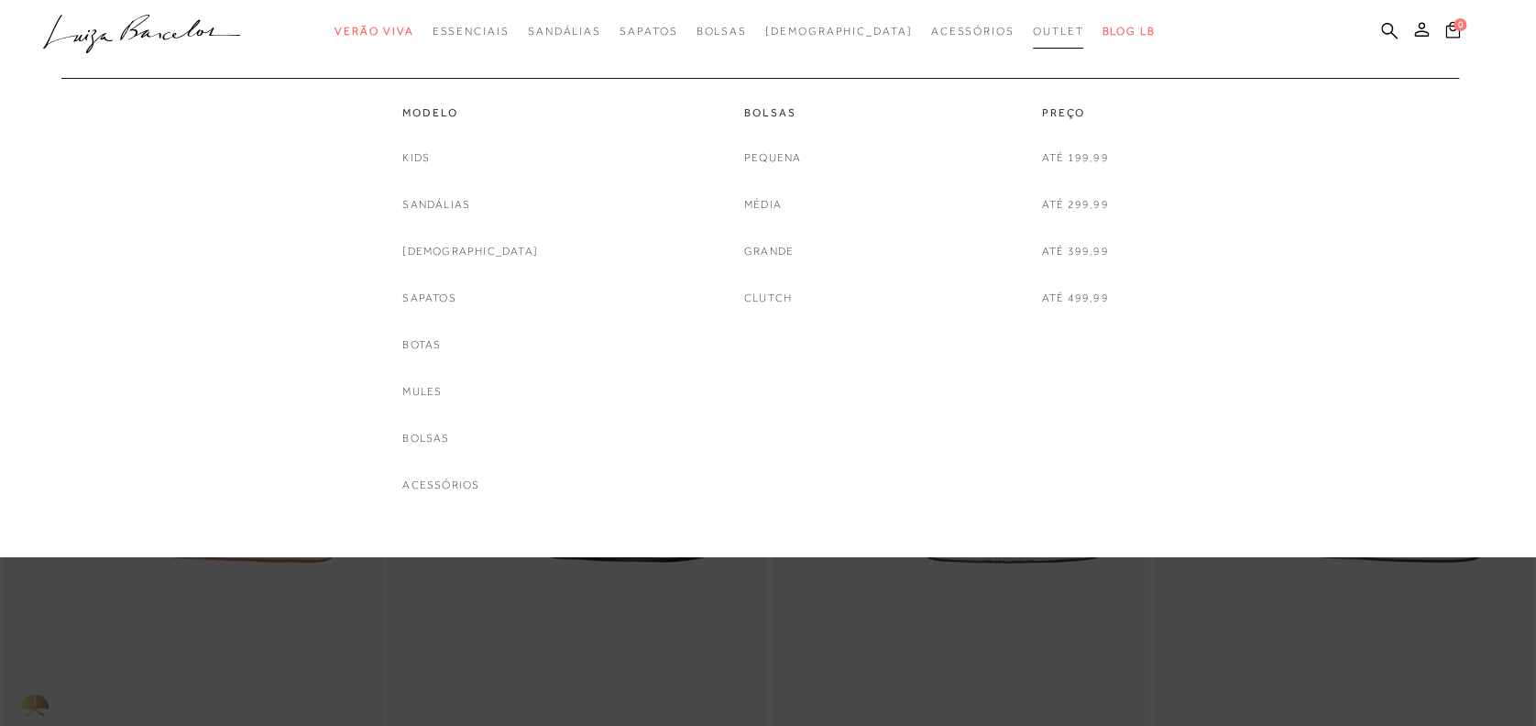
click at [1033, 37] on span "Outlet" at bounding box center [1058, 31] width 51 height 13
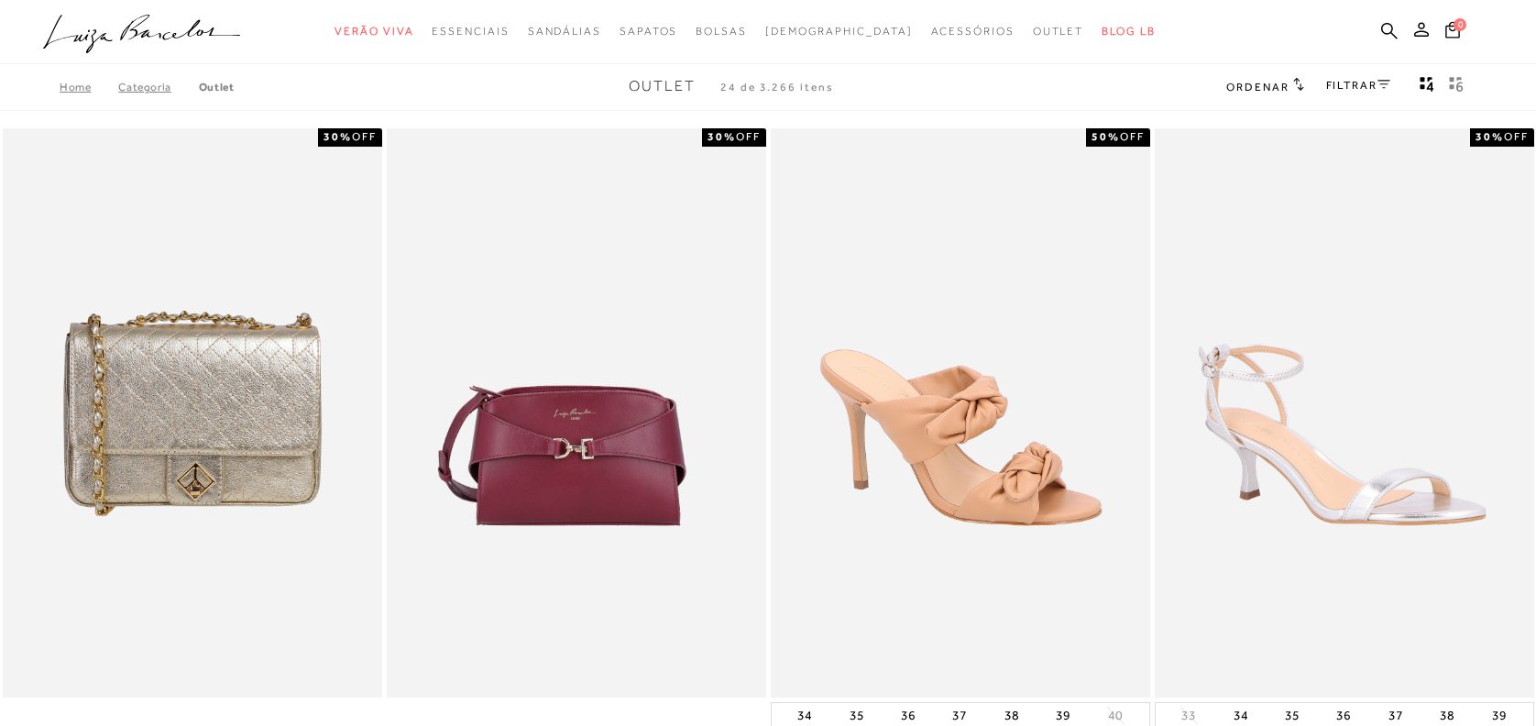
click at [1366, 75] on div "FILTRAR" at bounding box center [1358, 87] width 64 height 24
click at [1372, 83] on link "FILTRAR" at bounding box center [1358, 85] width 64 height 13
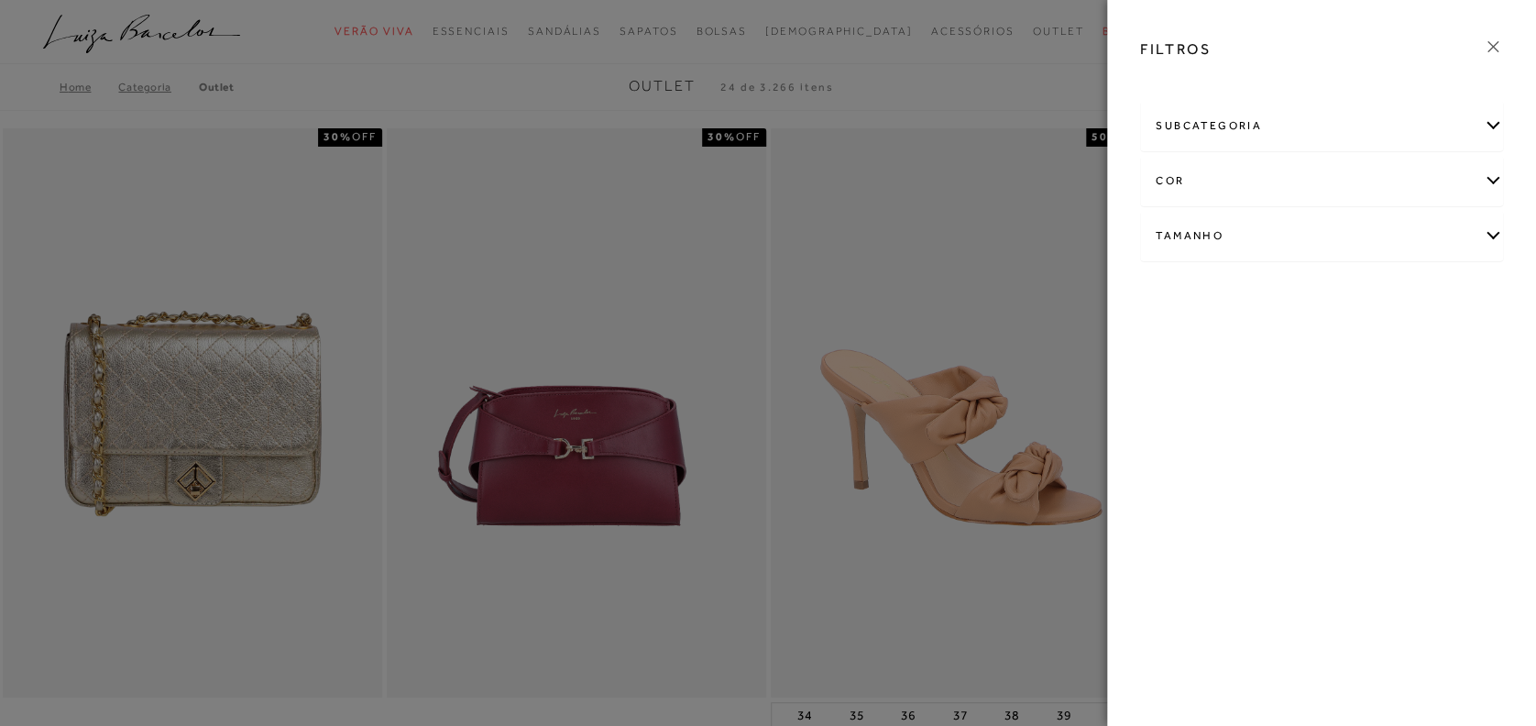
click at [1405, 245] on div "Tamanho" at bounding box center [1321, 236] width 361 height 49
click at [1198, 372] on link "Ver mais..." at bounding box center [1189, 375] width 49 height 14
click at [1248, 385] on span "36" at bounding box center [1238, 392] width 27 height 14
click at [1239, 386] on input "36" at bounding box center [1230, 395] width 18 height 18
checkbox input "true"
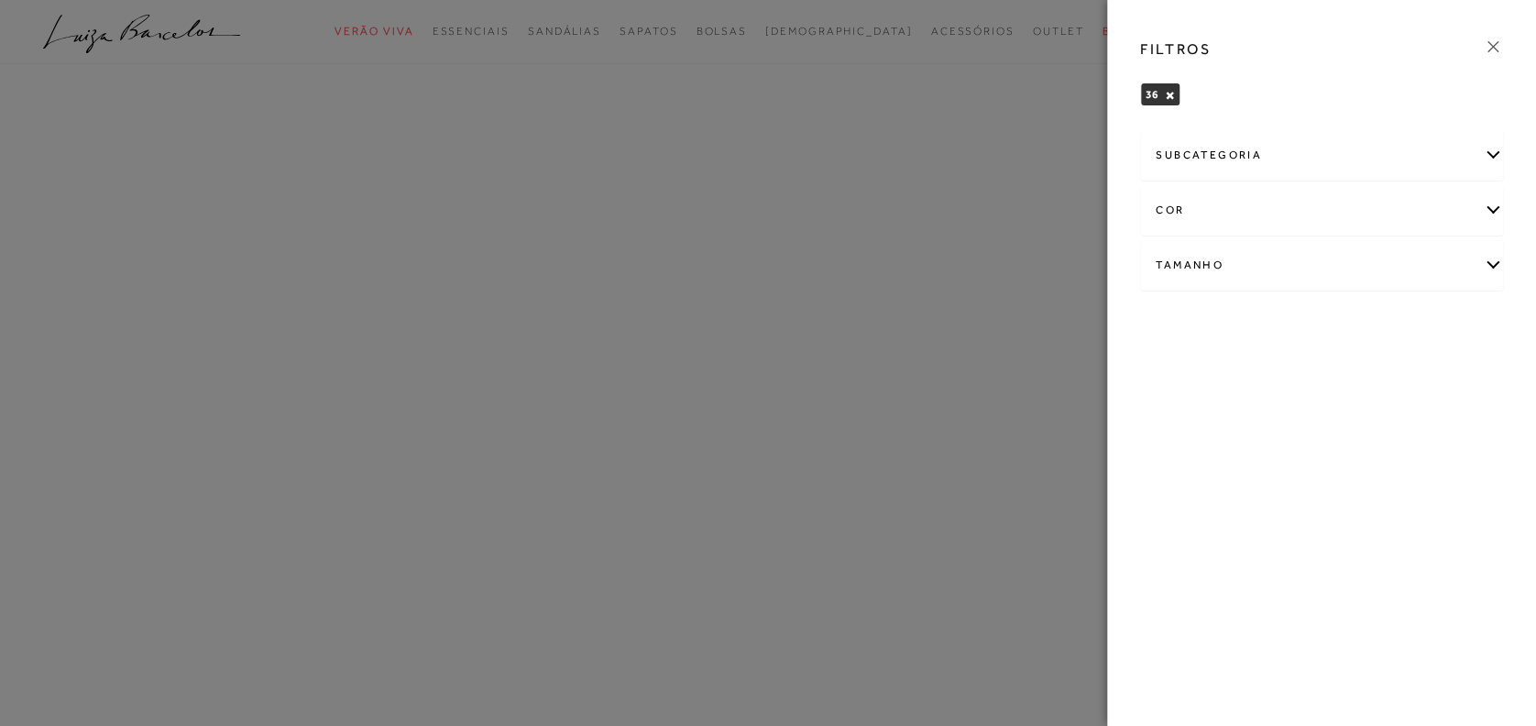
click at [1286, 209] on div "cor" at bounding box center [1321, 210] width 361 height 49
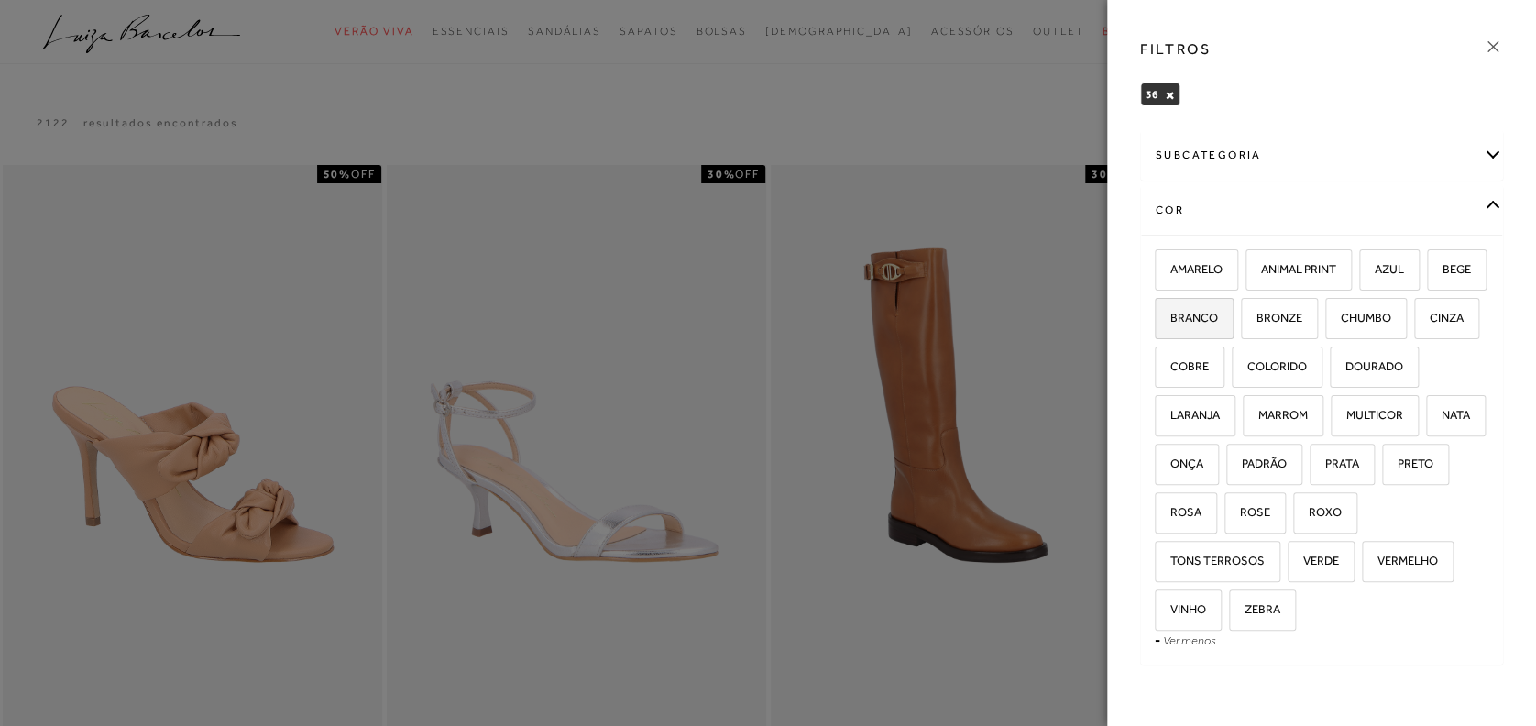
click at [1233, 323] on label "BRANCO" at bounding box center [1194, 318] width 77 height 39
click at [1170, 323] on input "BRANCO" at bounding box center [1161, 321] width 18 height 18
checkbox input "true"
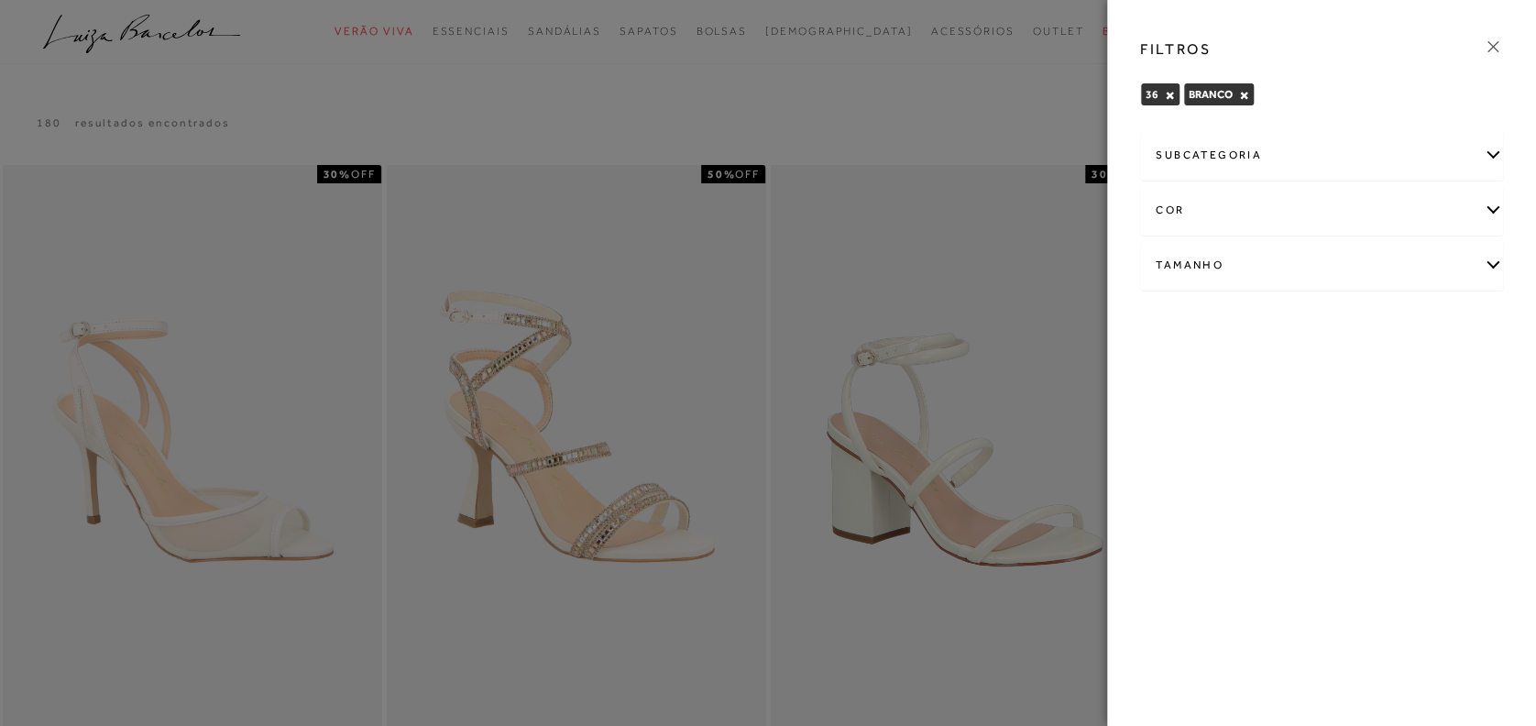
click at [1061, 145] on div at bounding box center [768, 363] width 1536 height 726
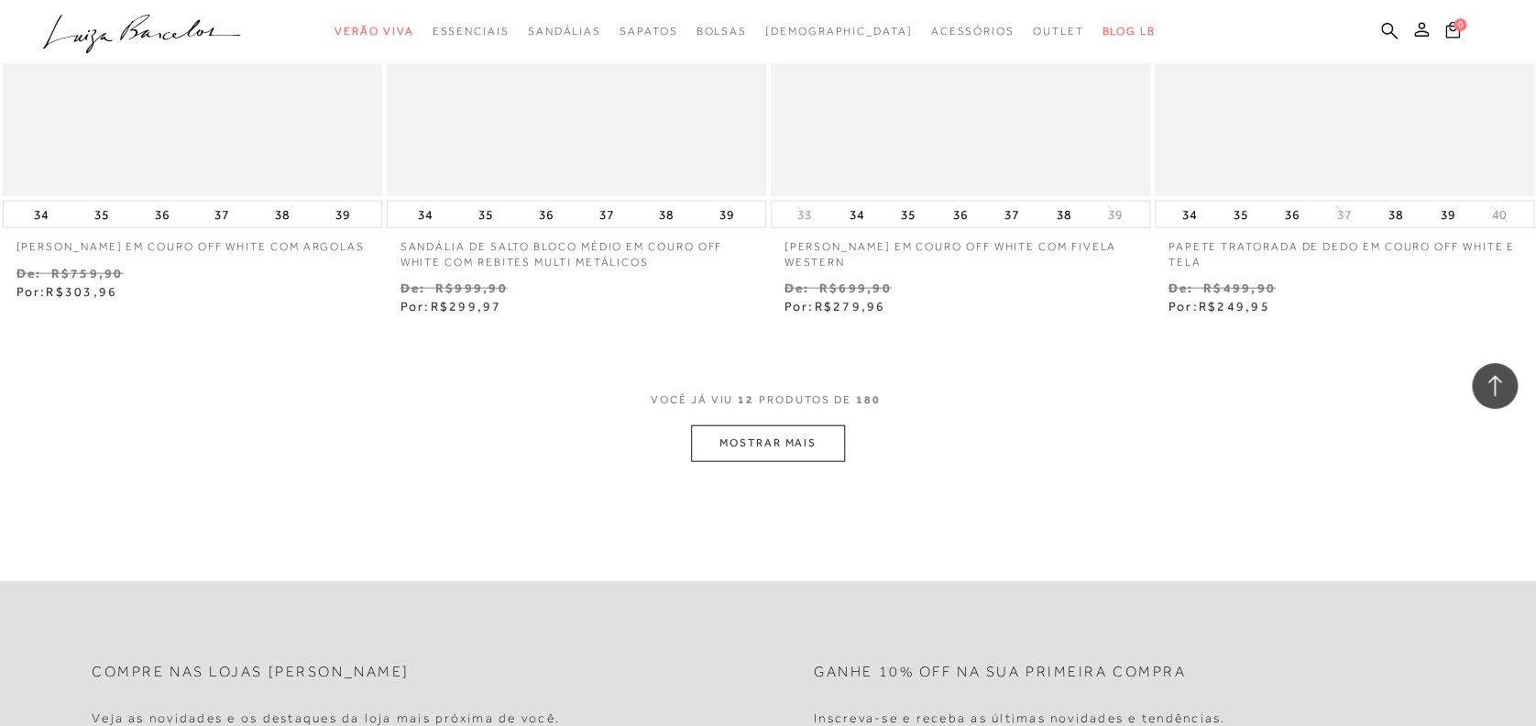
scroll to position [1958, 0]
click at [770, 428] on button "MOSTRAR MAIS" at bounding box center [768, 439] width 154 height 36
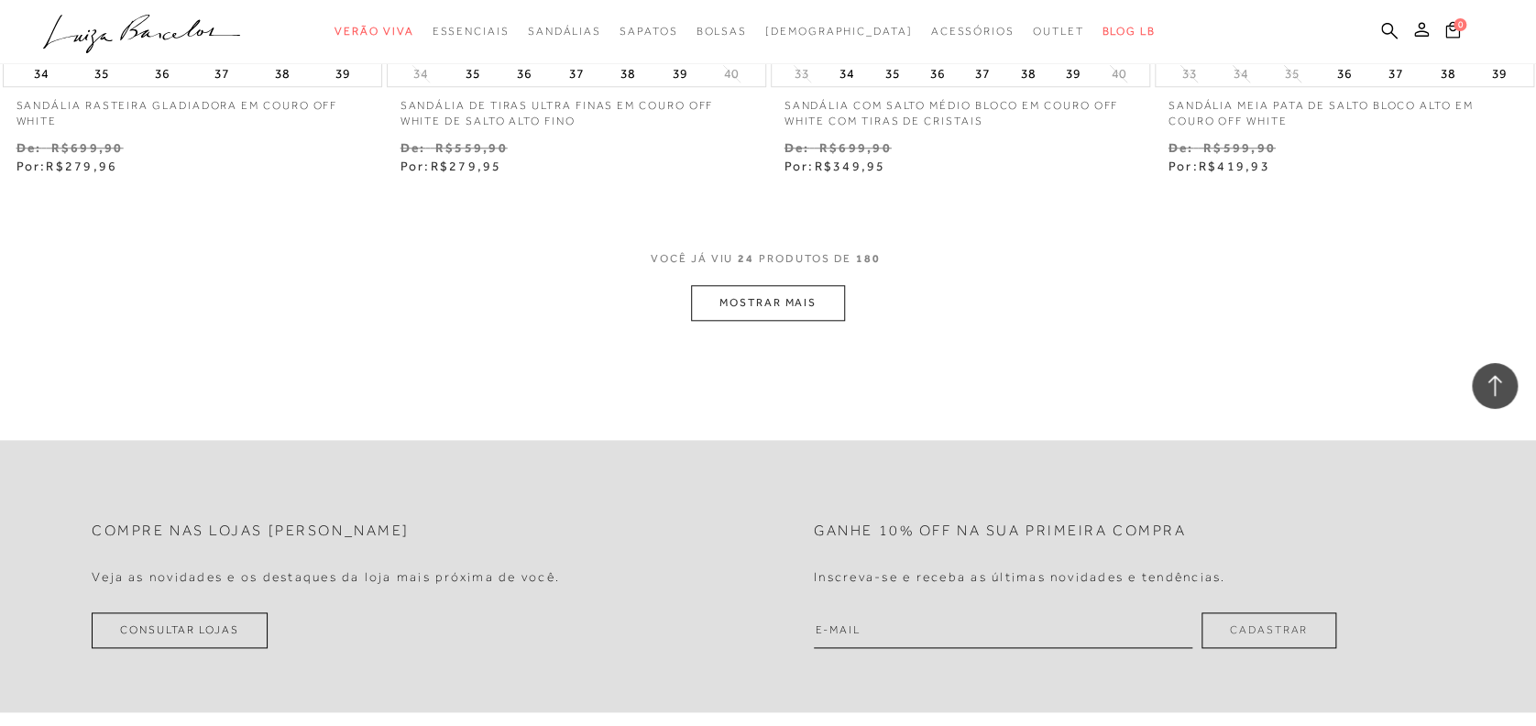
scroll to position [4243, 0]
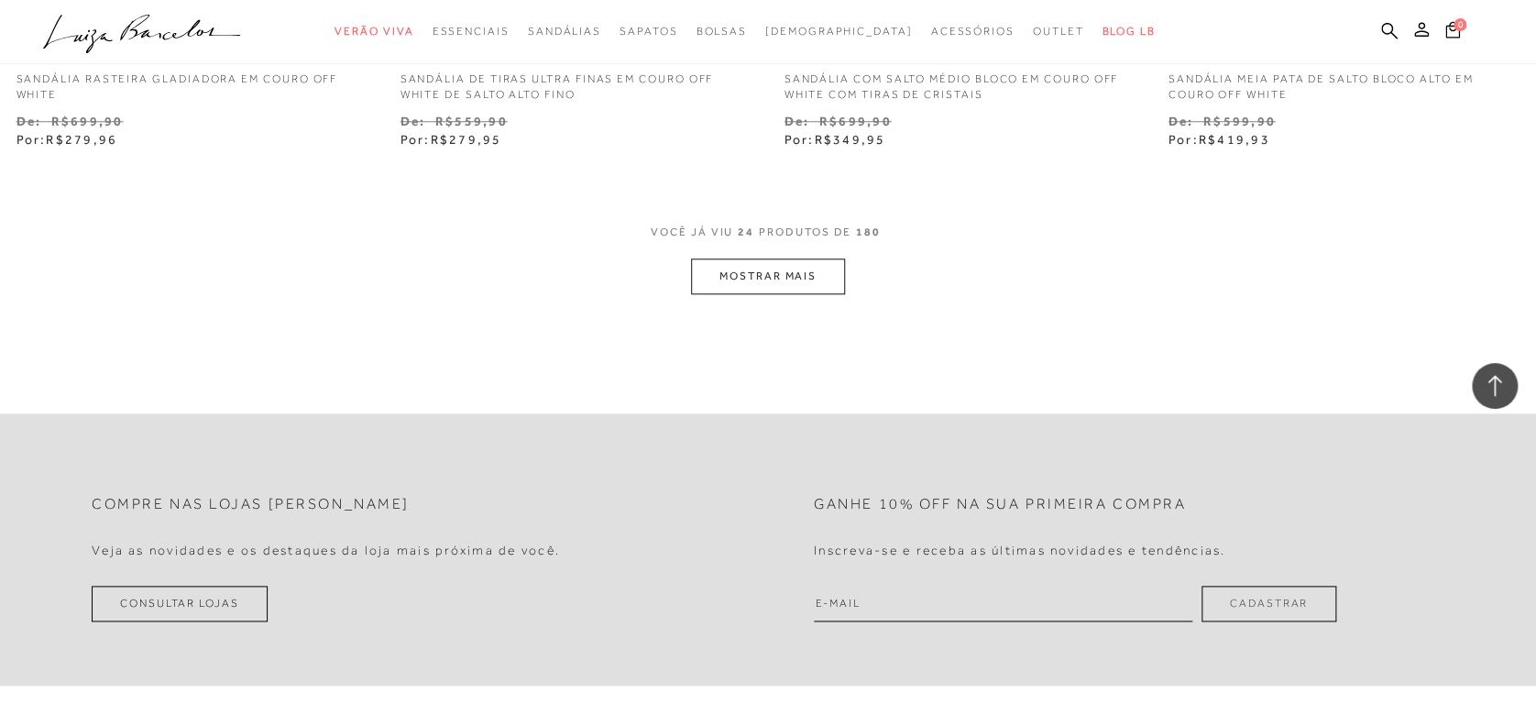
click at [815, 275] on button "MOSTRAR MAIS" at bounding box center [768, 276] width 154 height 36
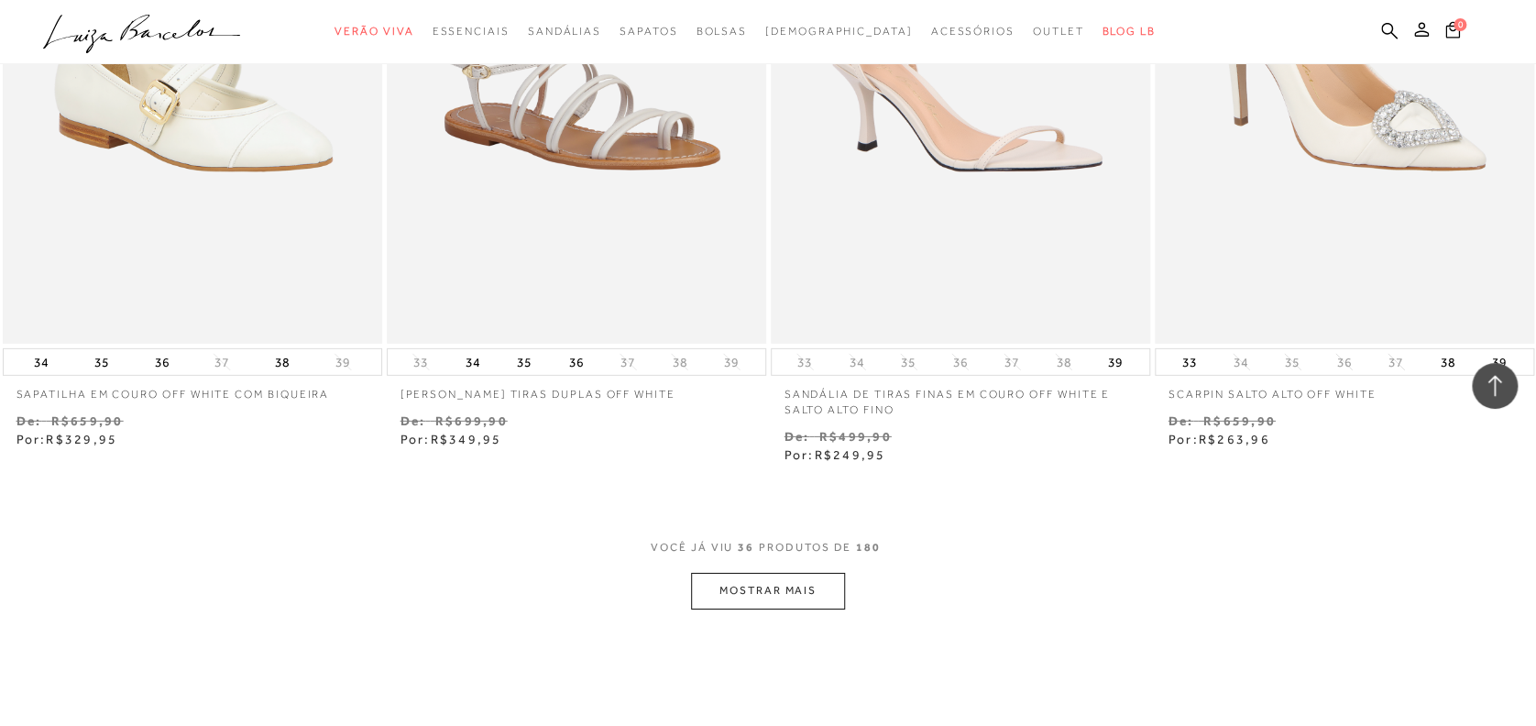
scroll to position [6115, 0]
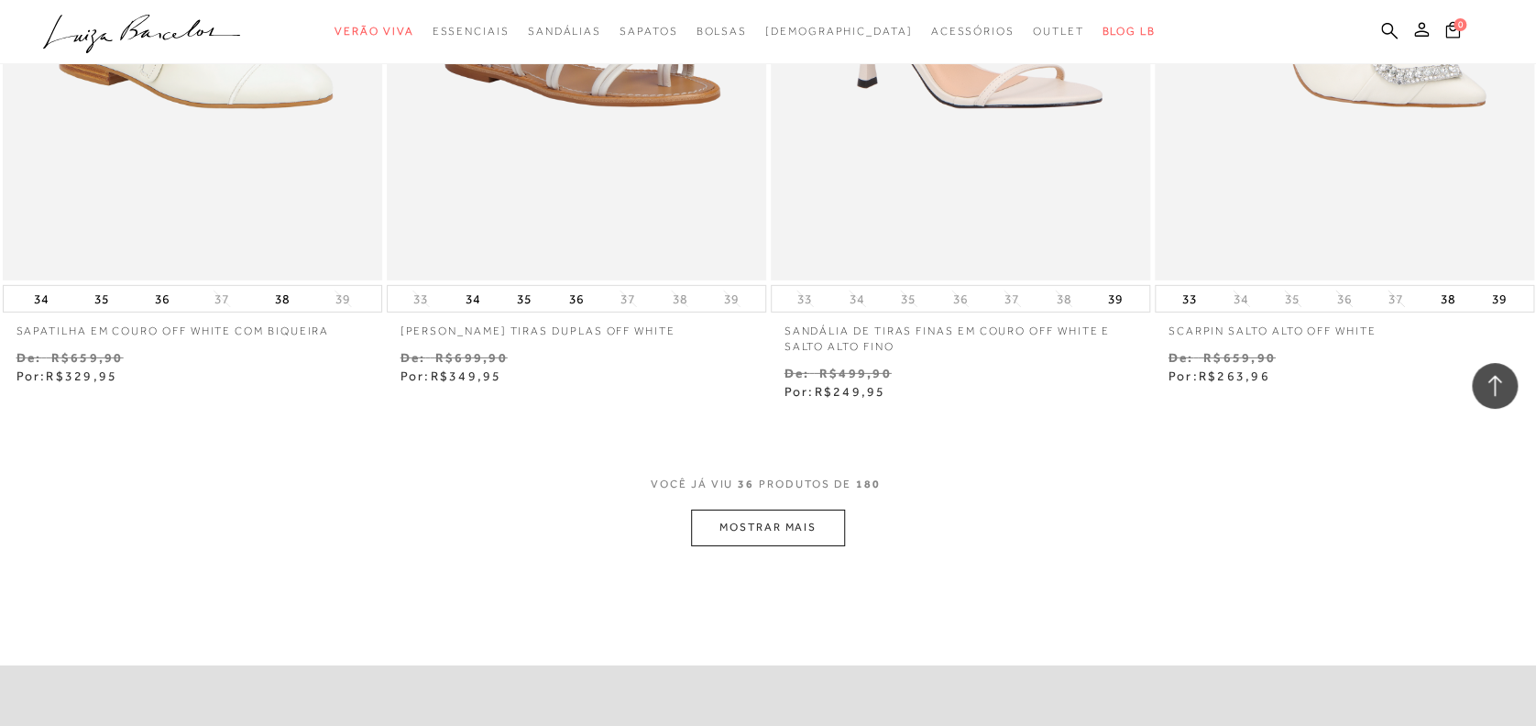
click at [811, 532] on button "MOSTRAR MAIS" at bounding box center [768, 528] width 154 height 36
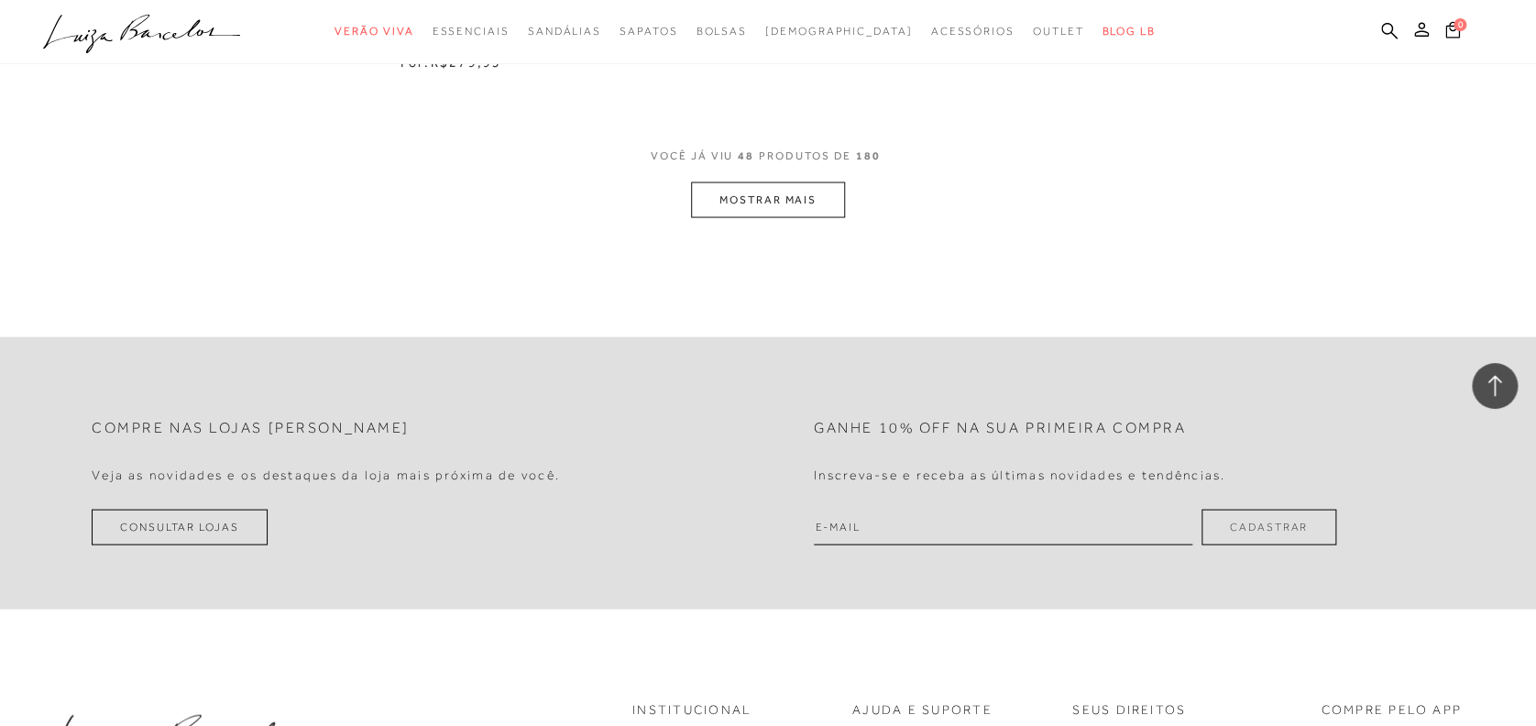
scroll to position [8637, 0]
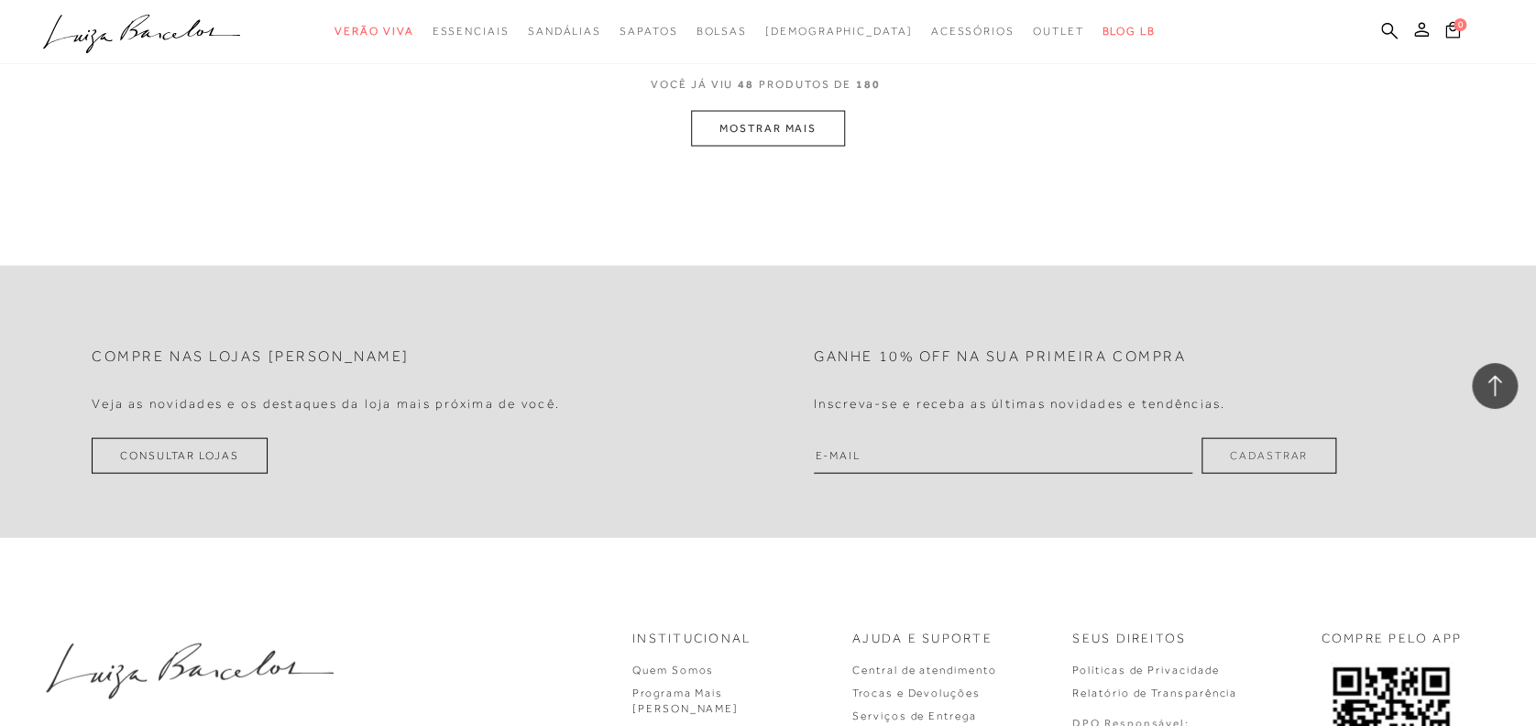
click at [807, 129] on button "MOSTRAR MAIS" at bounding box center [768, 129] width 154 height 36
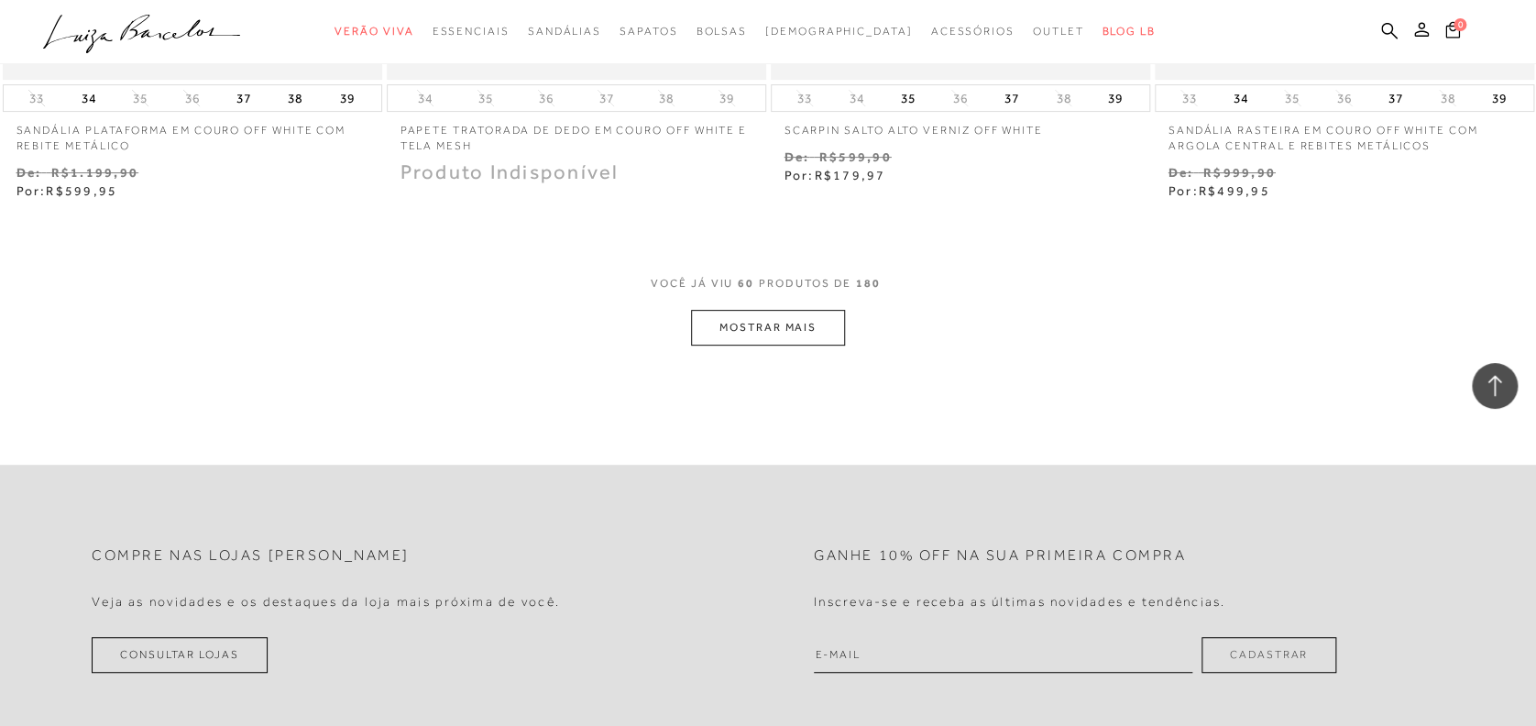
scroll to position [10647, 0]
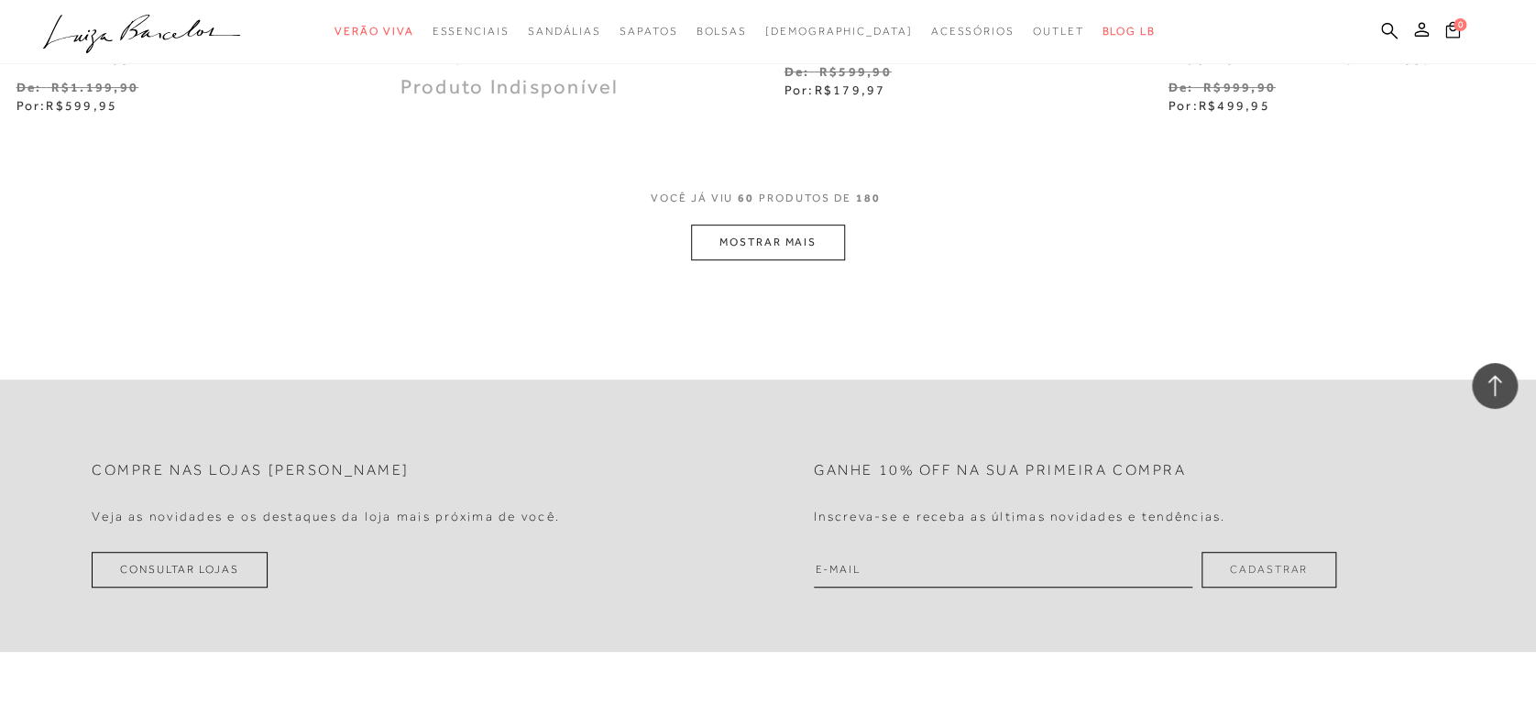
click at [777, 225] on button "MOSTRAR MAIS" at bounding box center [768, 243] width 154 height 36
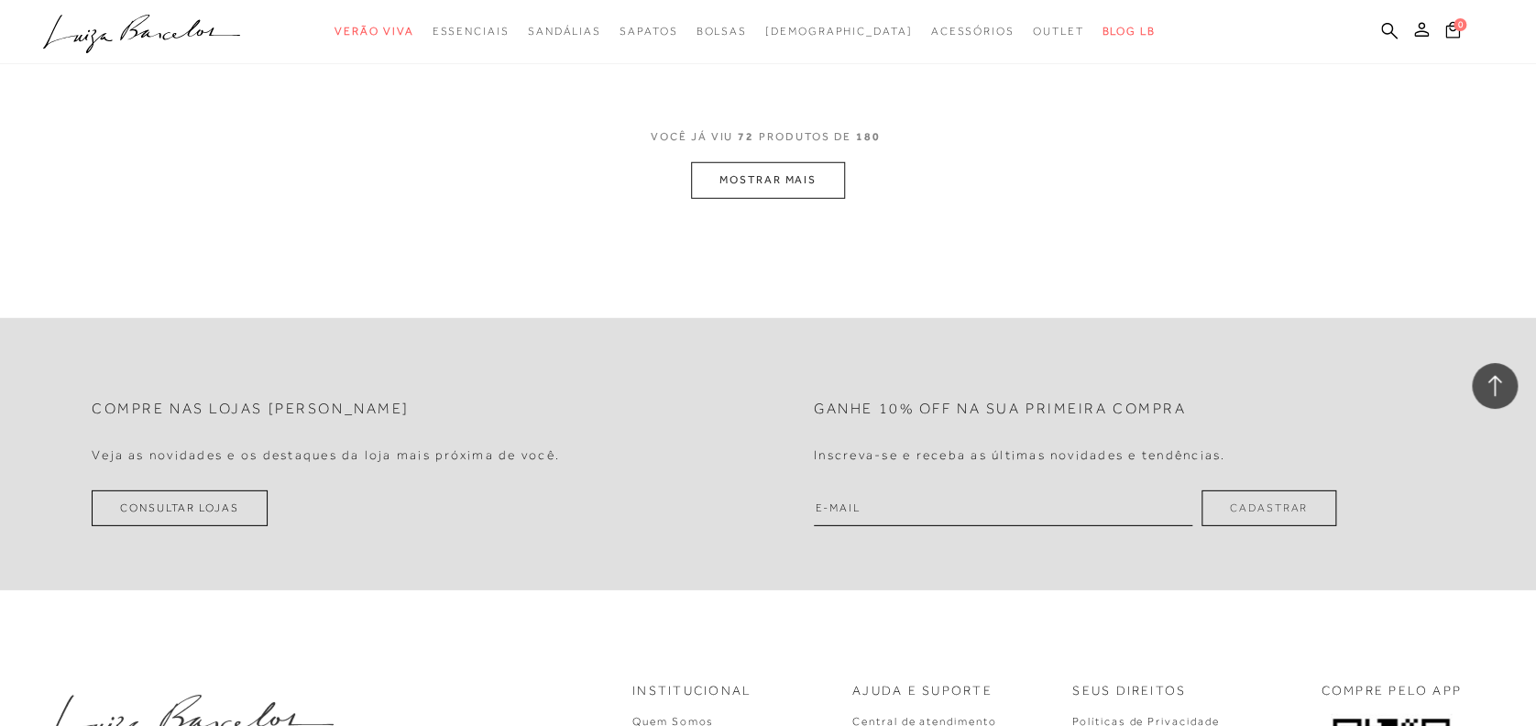
scroll to position [12902, 0]
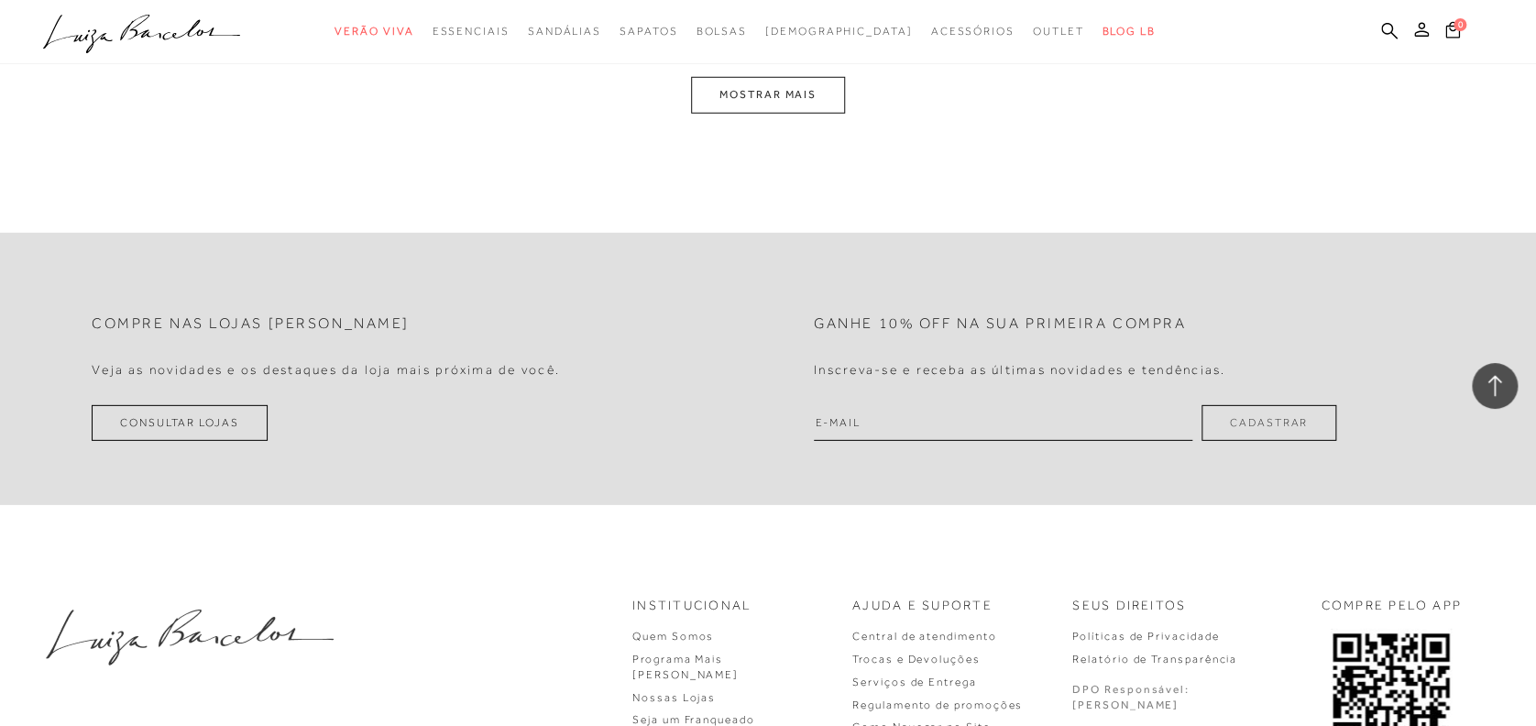
click at [821, 104] on button "MOSTRAR MAIS" at bounding box center [768, 95] width 154 height 36
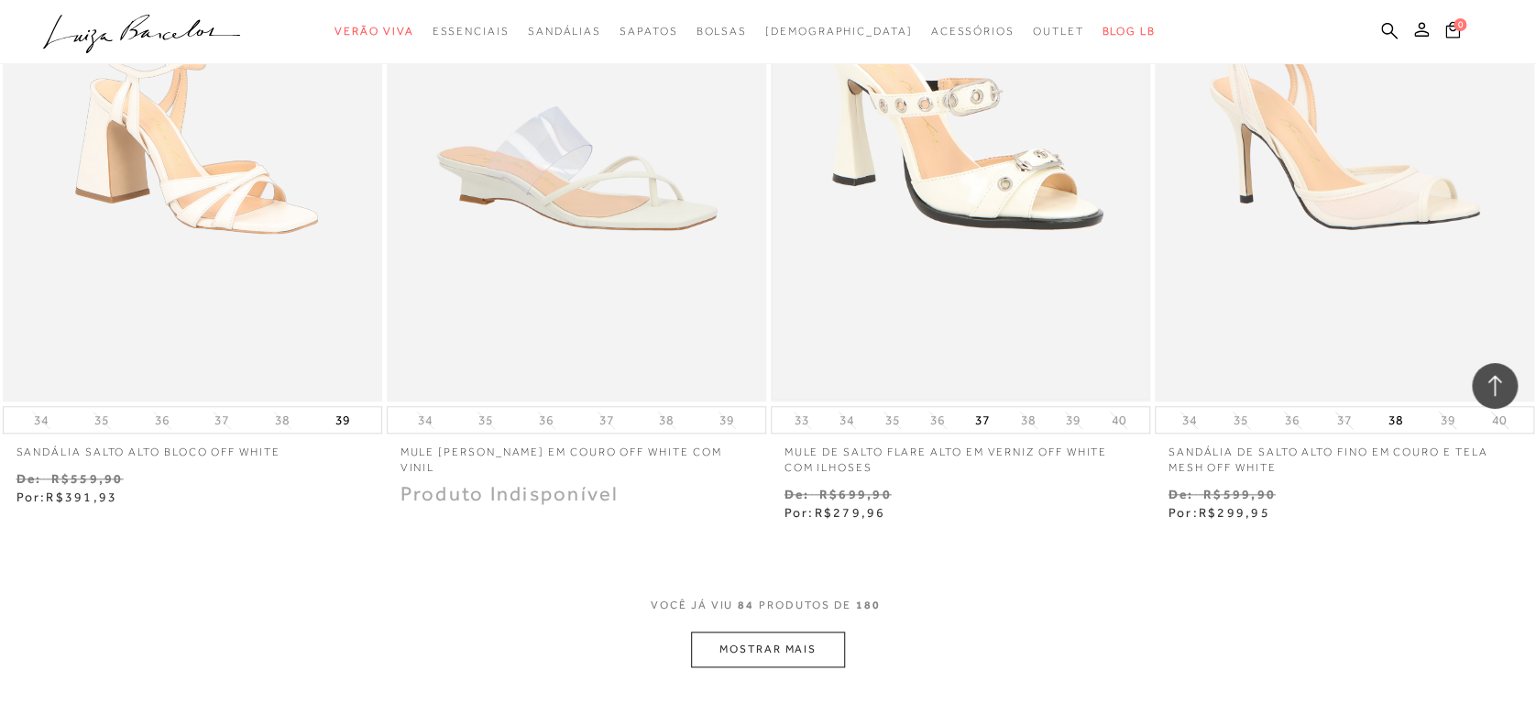
scroll to position [14473, 0]
click at [719, 649] on button "MOSTRAR MAIS" at bounding box center [768, 648] width 154 height 36
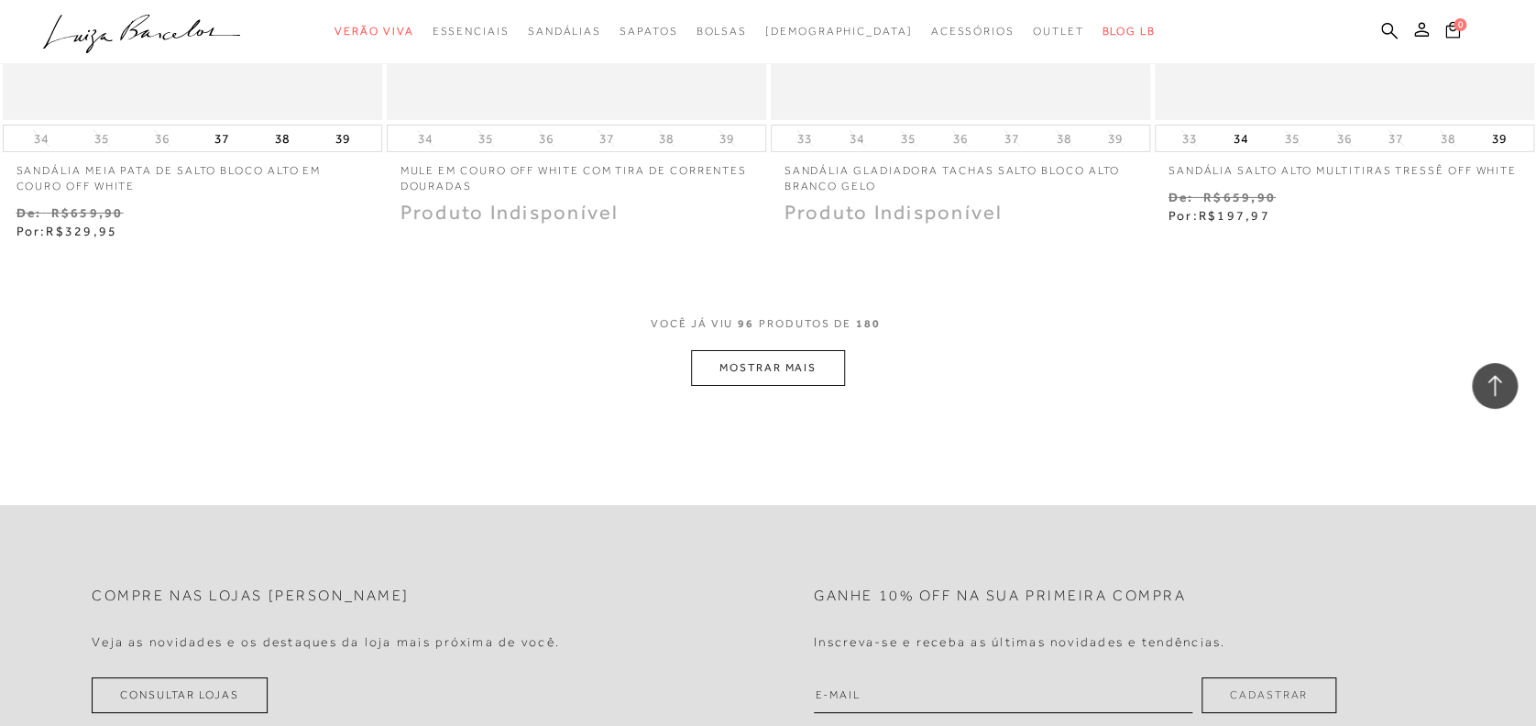
scroll to position [17047, 0]
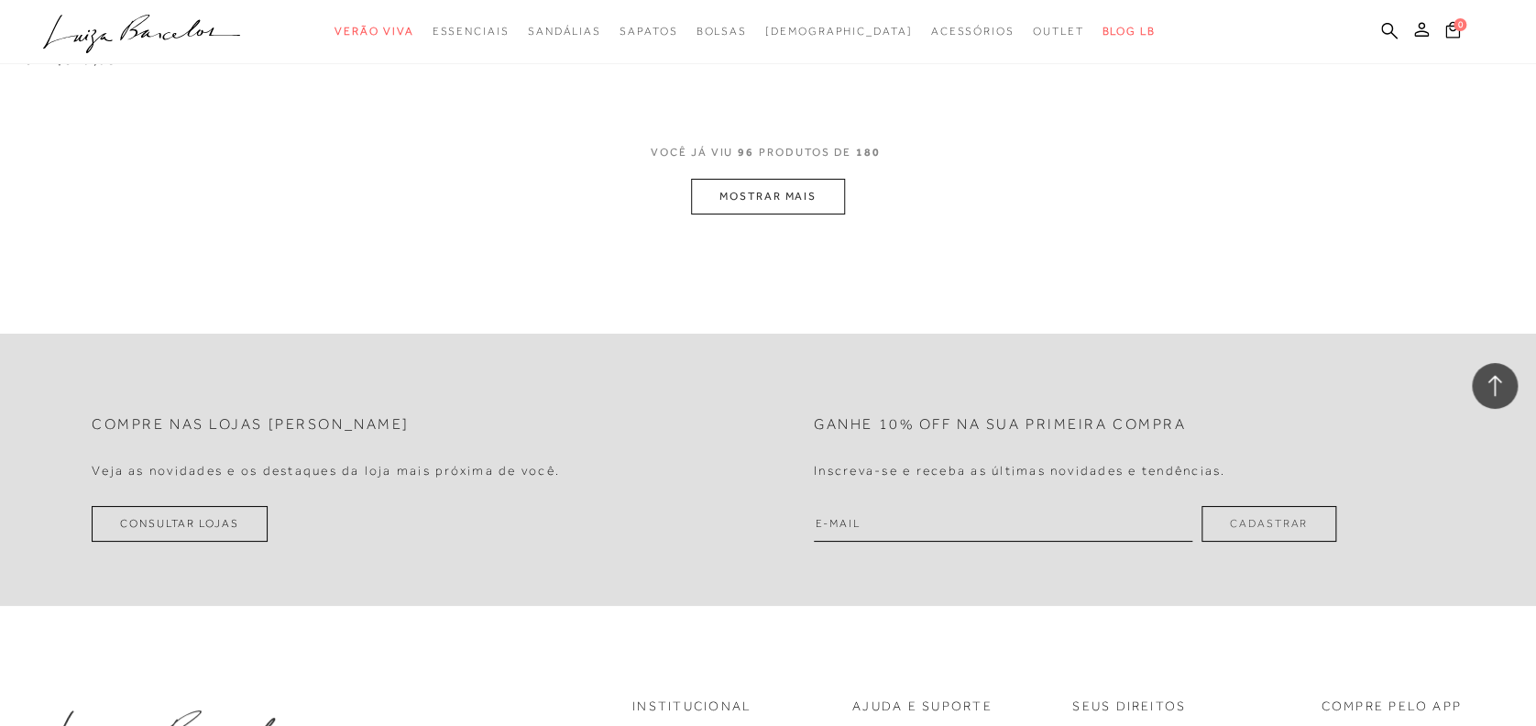
click at [725, 191] on button "MOSTRAR MAIS" at bounding box center [768, 197] width 154 height 36
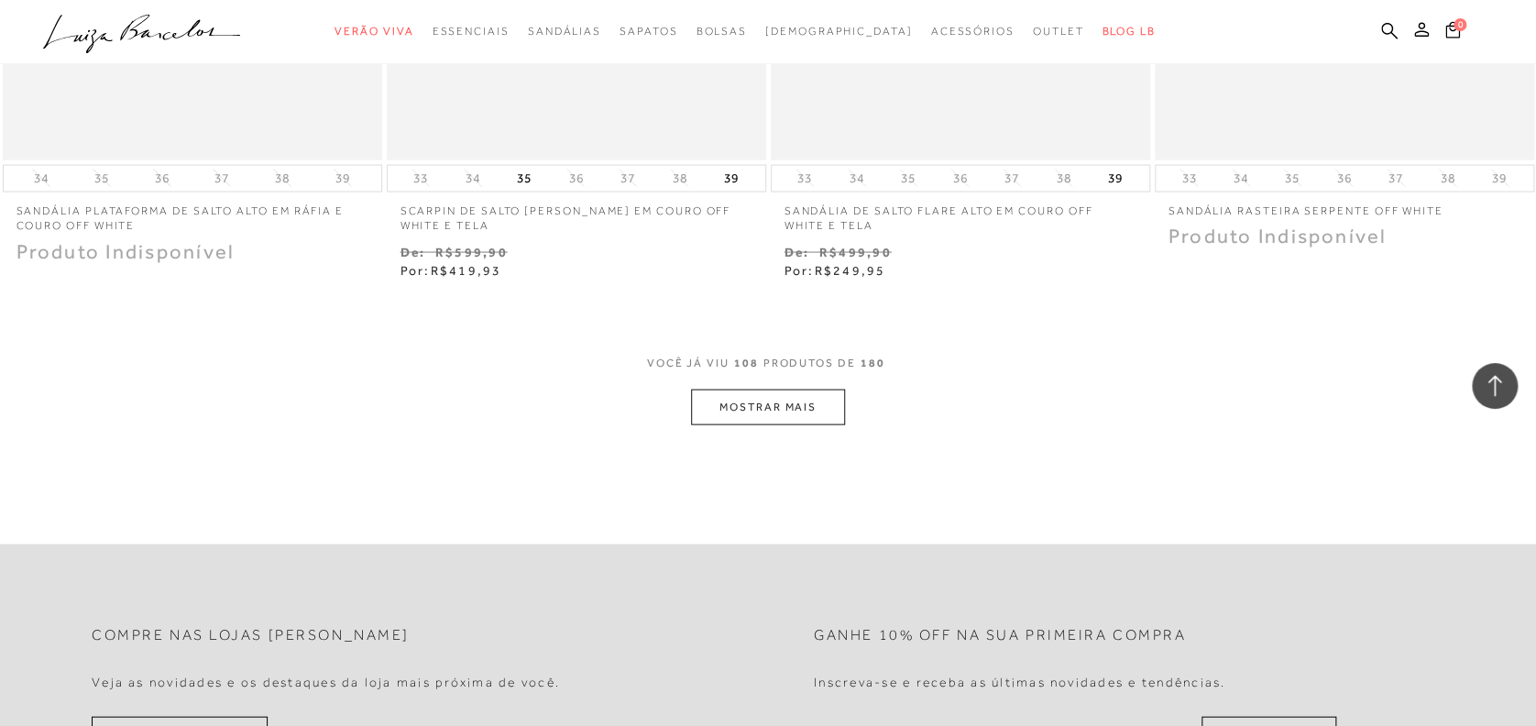
scroll to position [19094, 0]
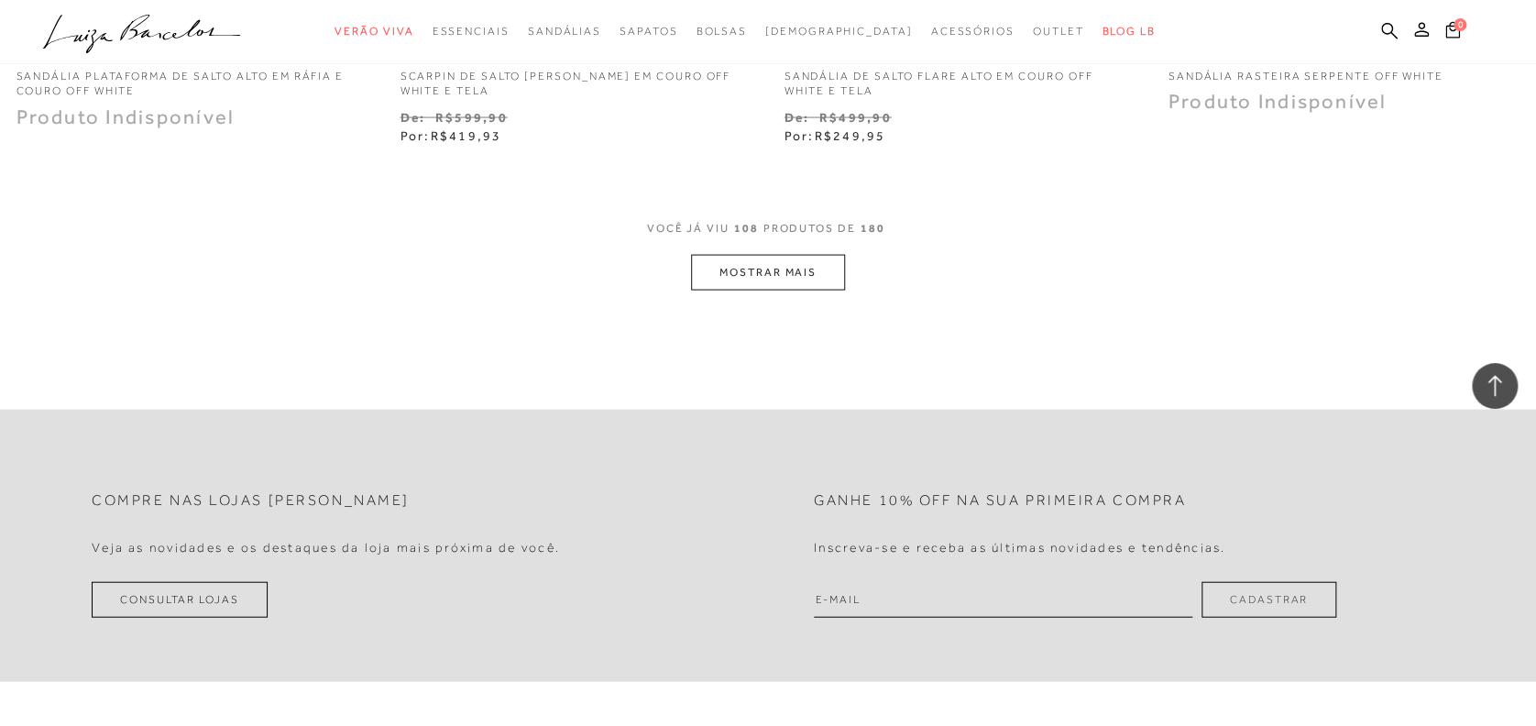
click at [785, 221] on div "VOCê JÁ VIU 108 PRODUTOS DE 180" at bounding box center [768, 238] width 243 height 34
click at [726, 255] on button "MOSTRAR MAIS" at bounding box center [768, 273] width 154 height 36
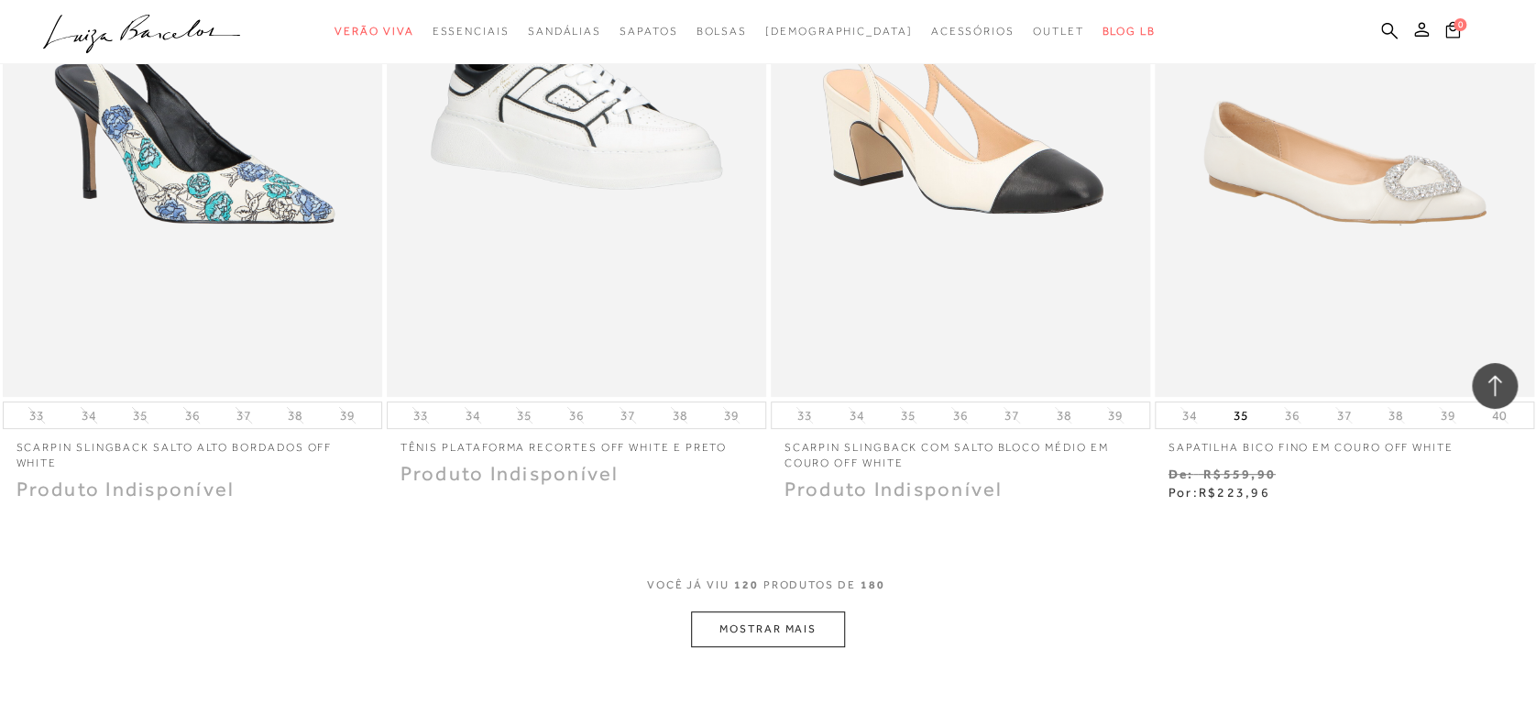
scroll to position [21293, 0]
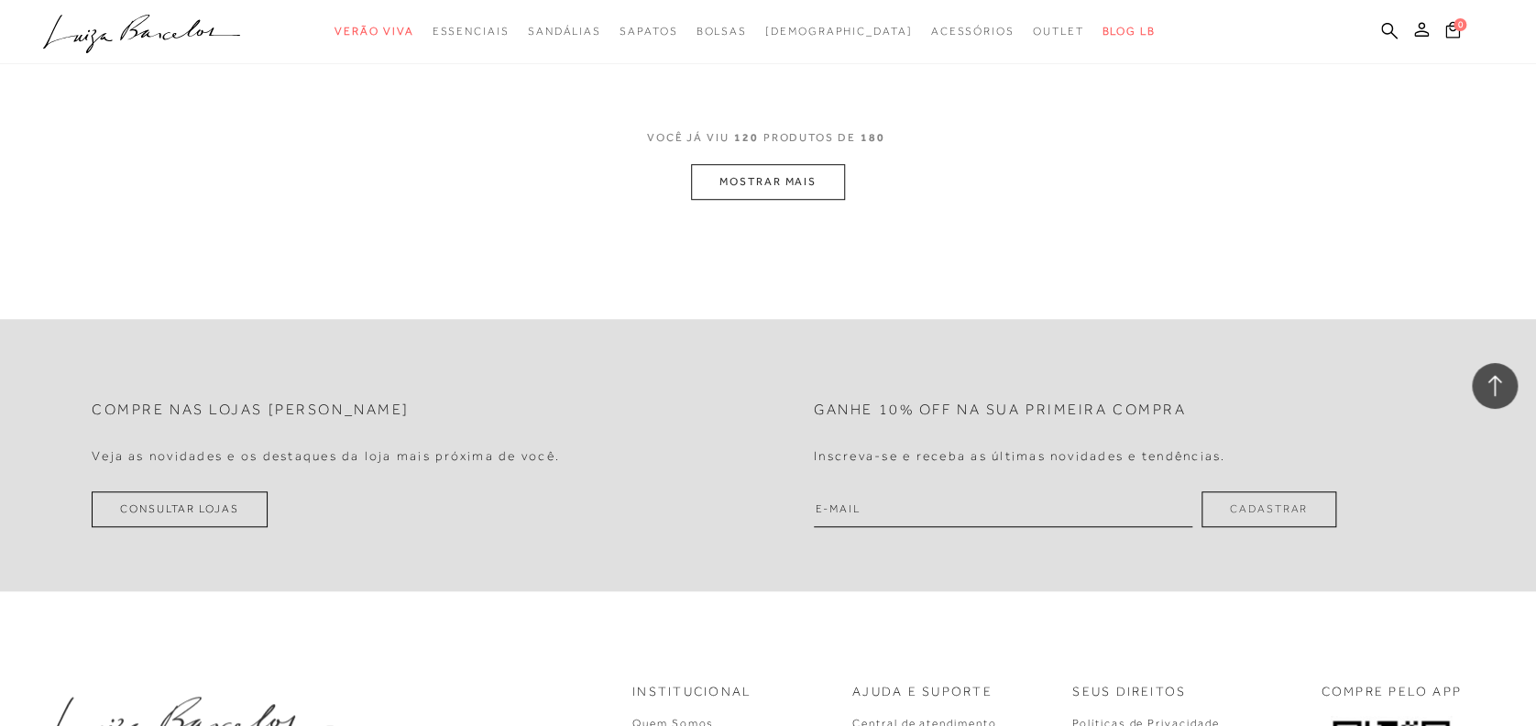
click at [751, 167] on button "MOSTRAR MAIS" at bounding box center [768, 182] width 154 height 36
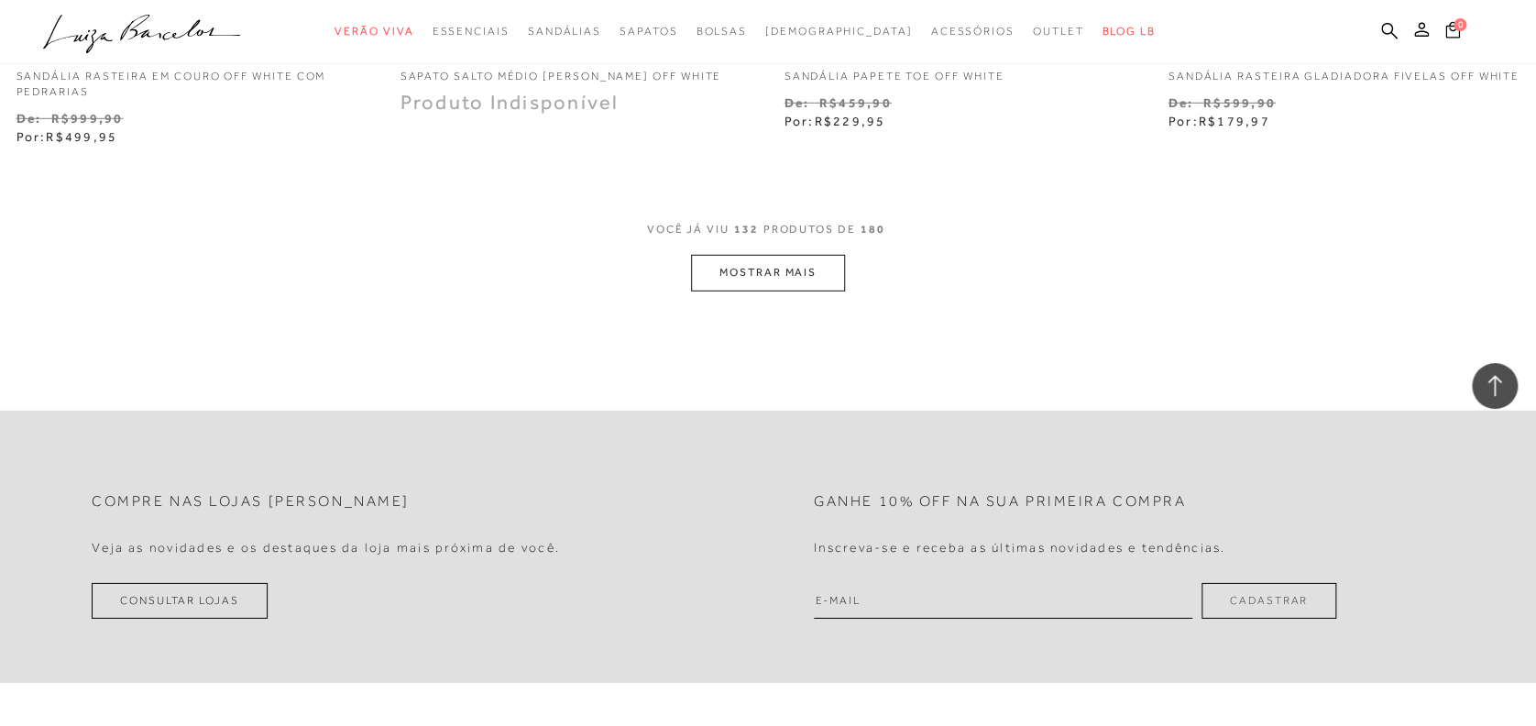
scroll to position [23323, 0]
click at [749, 261] on button "MOSTRAR MAIS" at bounding box center [768, 275] width 154 height 36
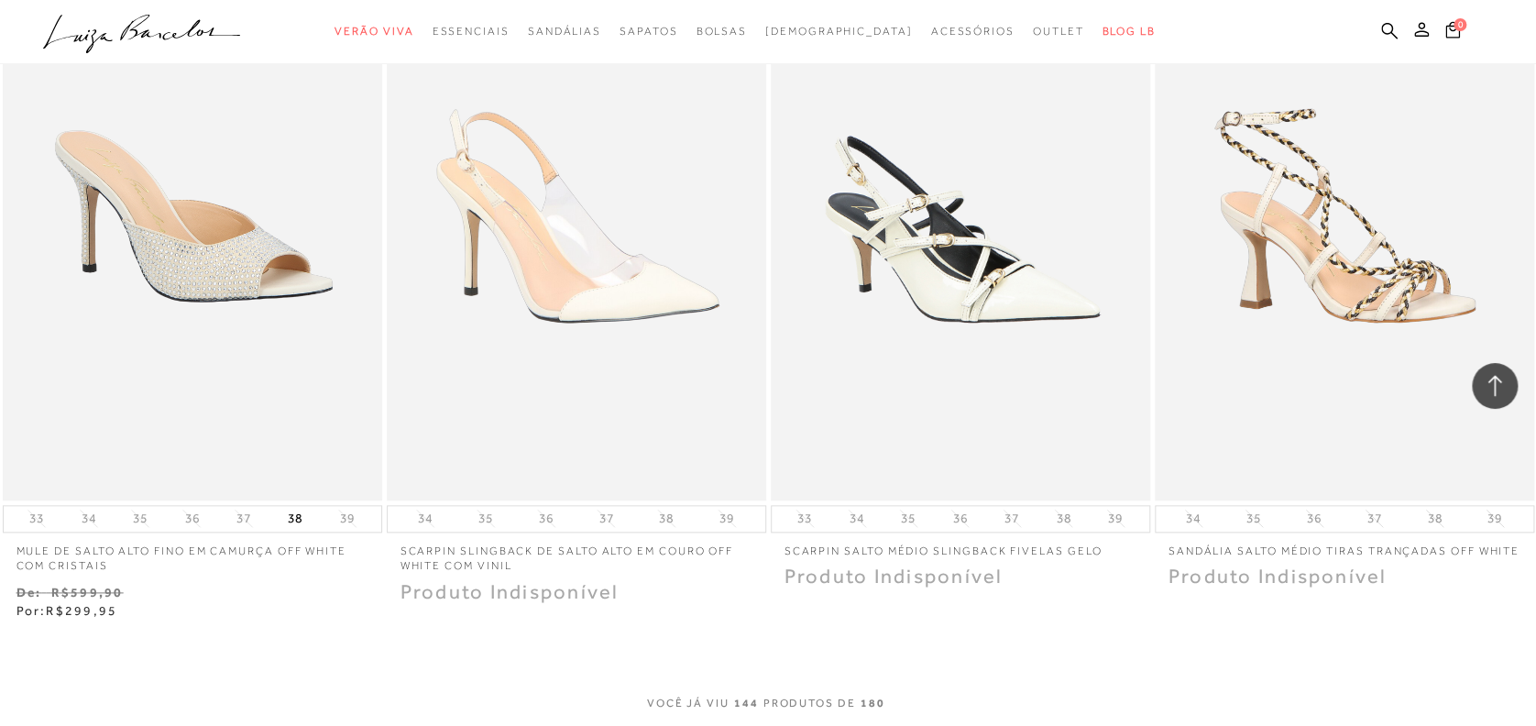
scroll to position [24944, 0]
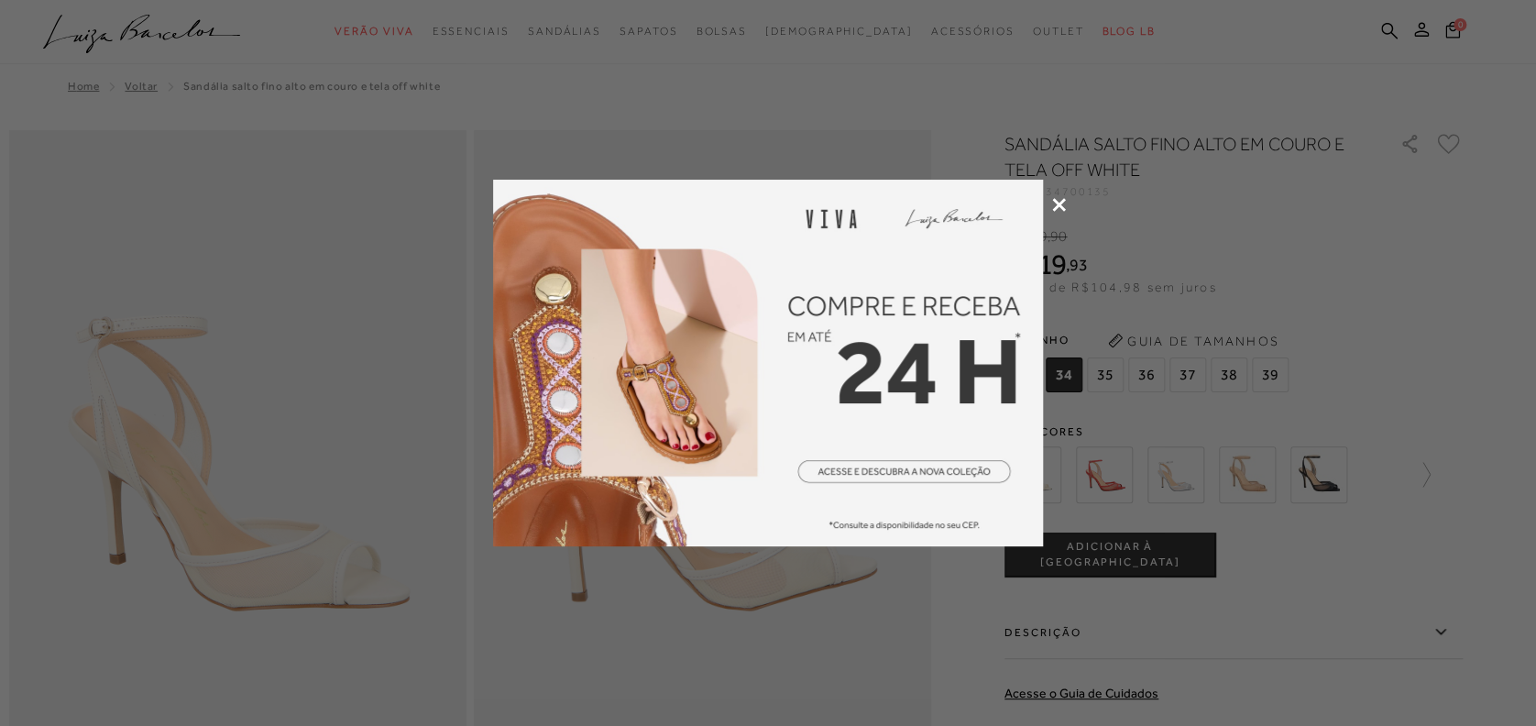
click at [1066, 205] on div at bounding box center [768, 363] width 1536 height 726
click at [1052, 202] on icon at bounding box center [1059, 205] width 14 height 14
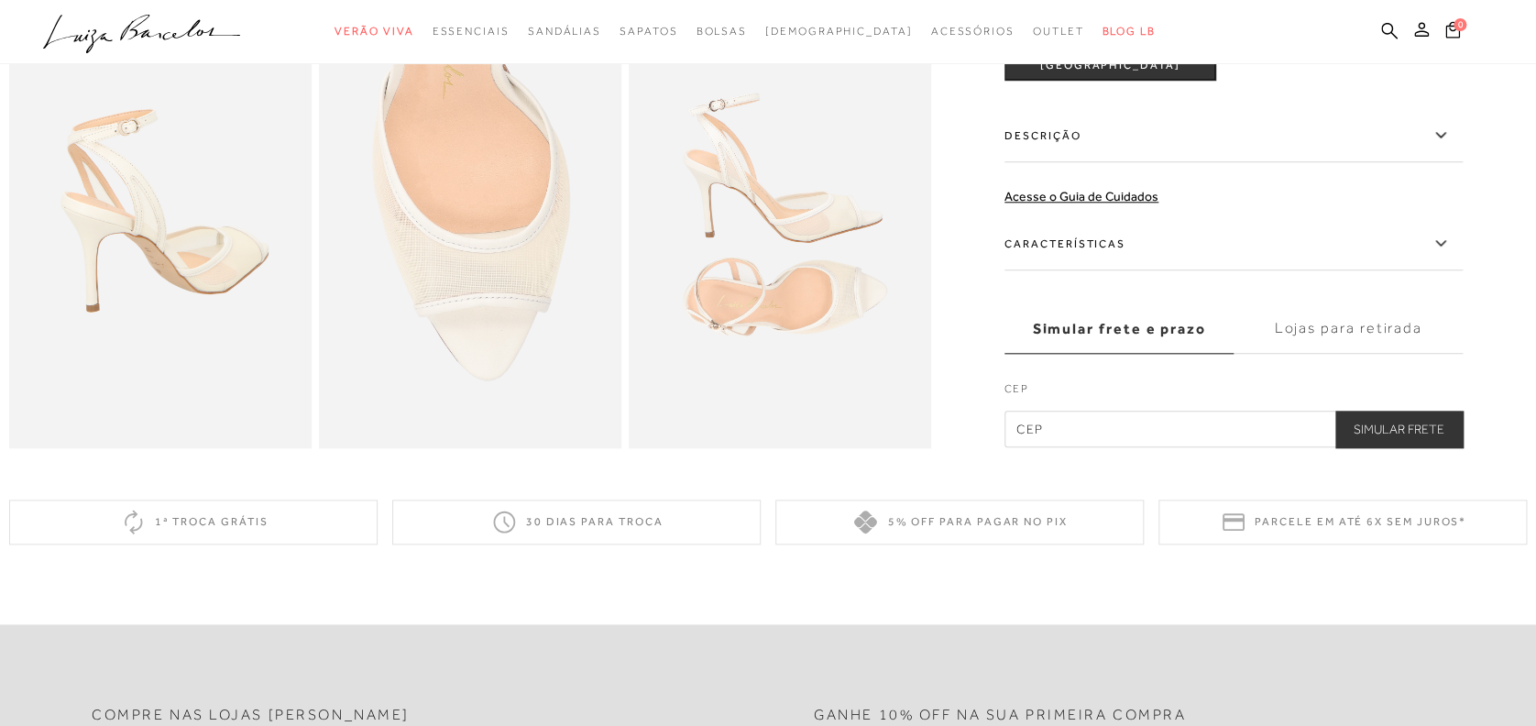
scroll to position [838, 0]
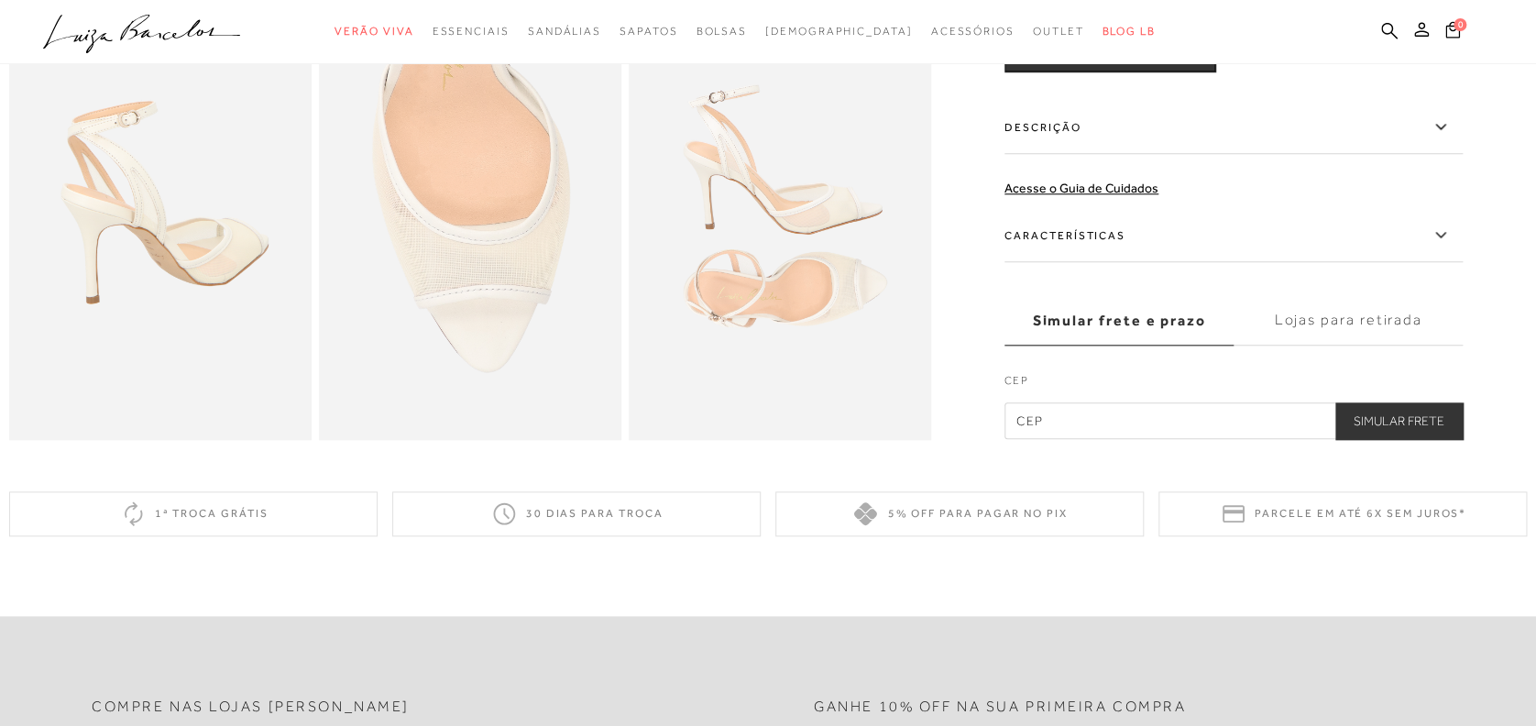
click at [1114, 440] on input "text" at bounding box center [1234, 421] width 458 height 37
type input "31720-350"
click at [1420, 437] on button "Simular Frete" at bounding box center [1398, 421] width 127 height 37
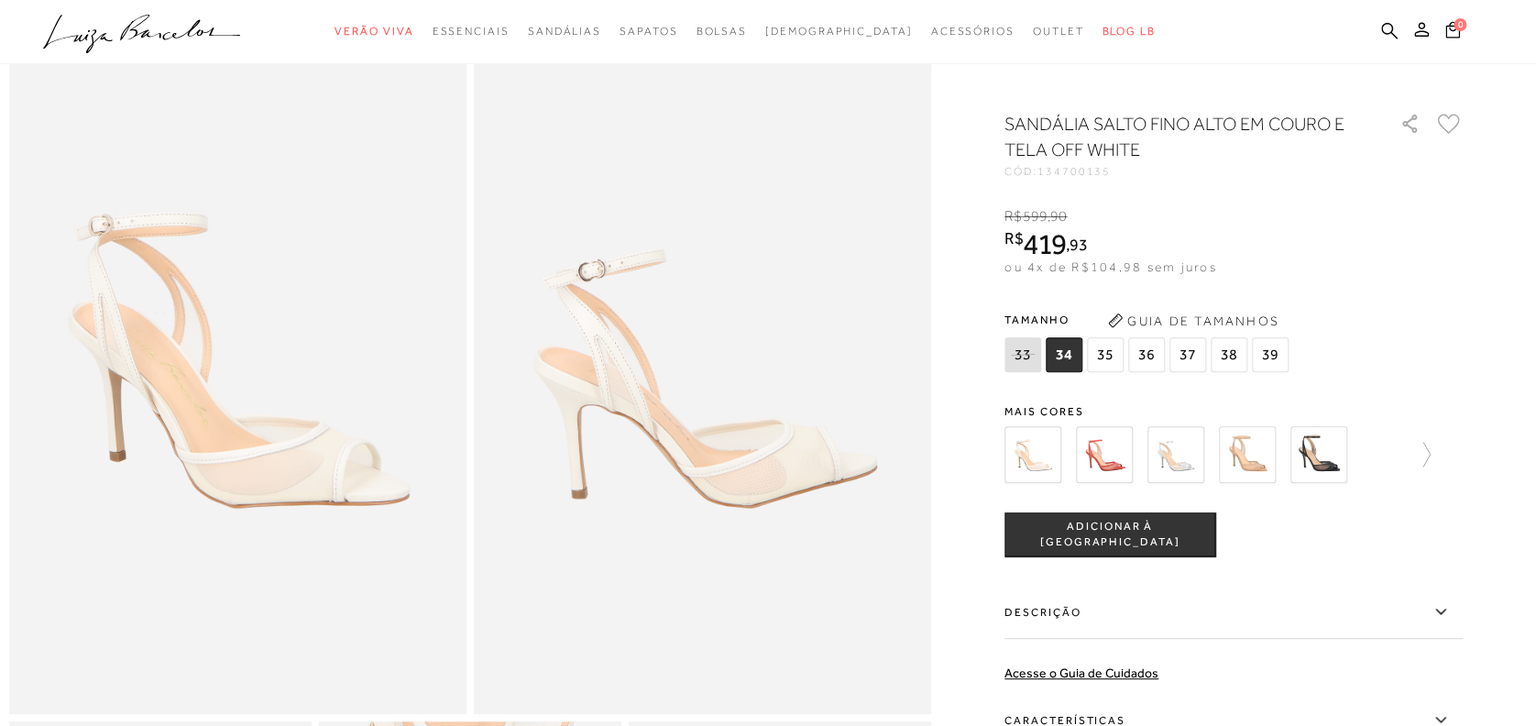
scroll to position [0, 0]
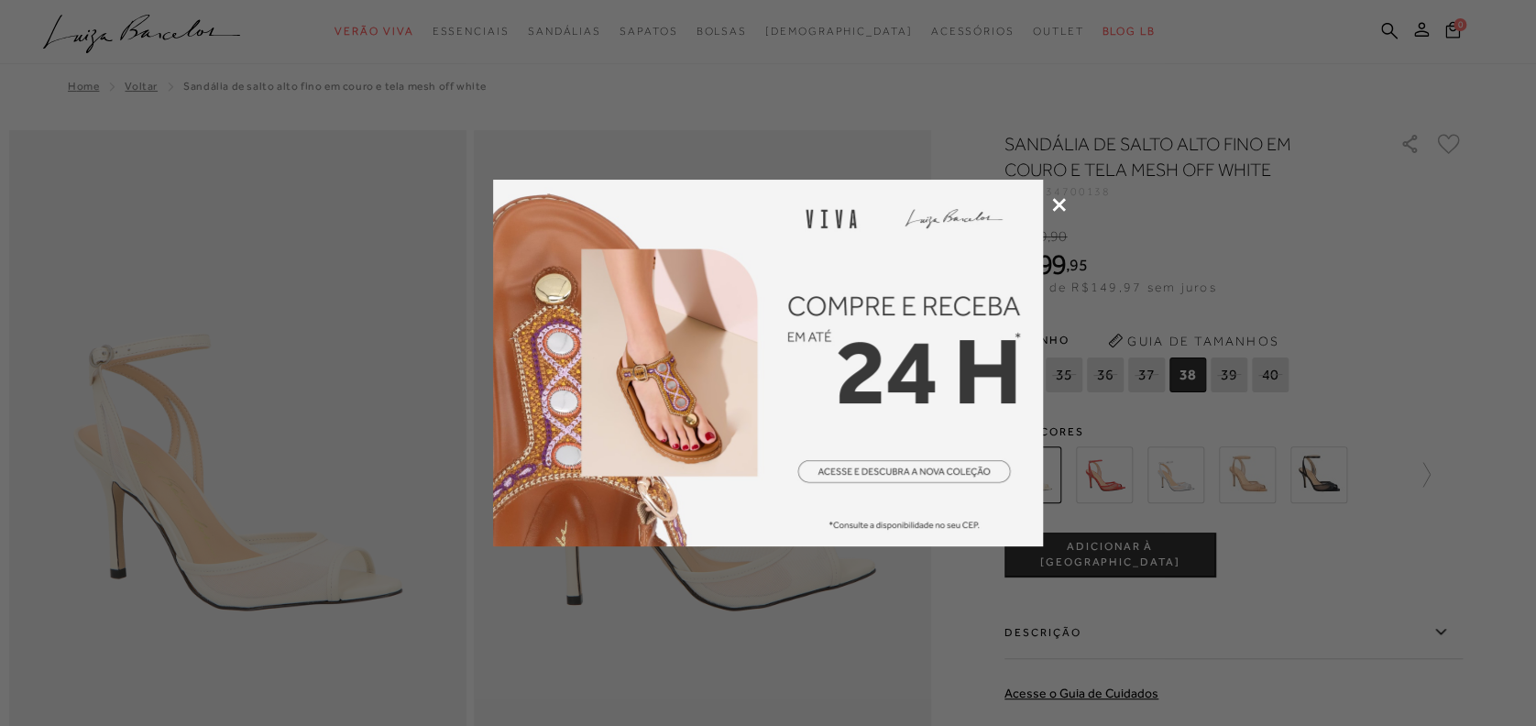
click at [1052, 208] on icon at bounding box center [1059, 205] width 14 height 14
